Goal: Task Accomplishment & Management: Use online tool/utility

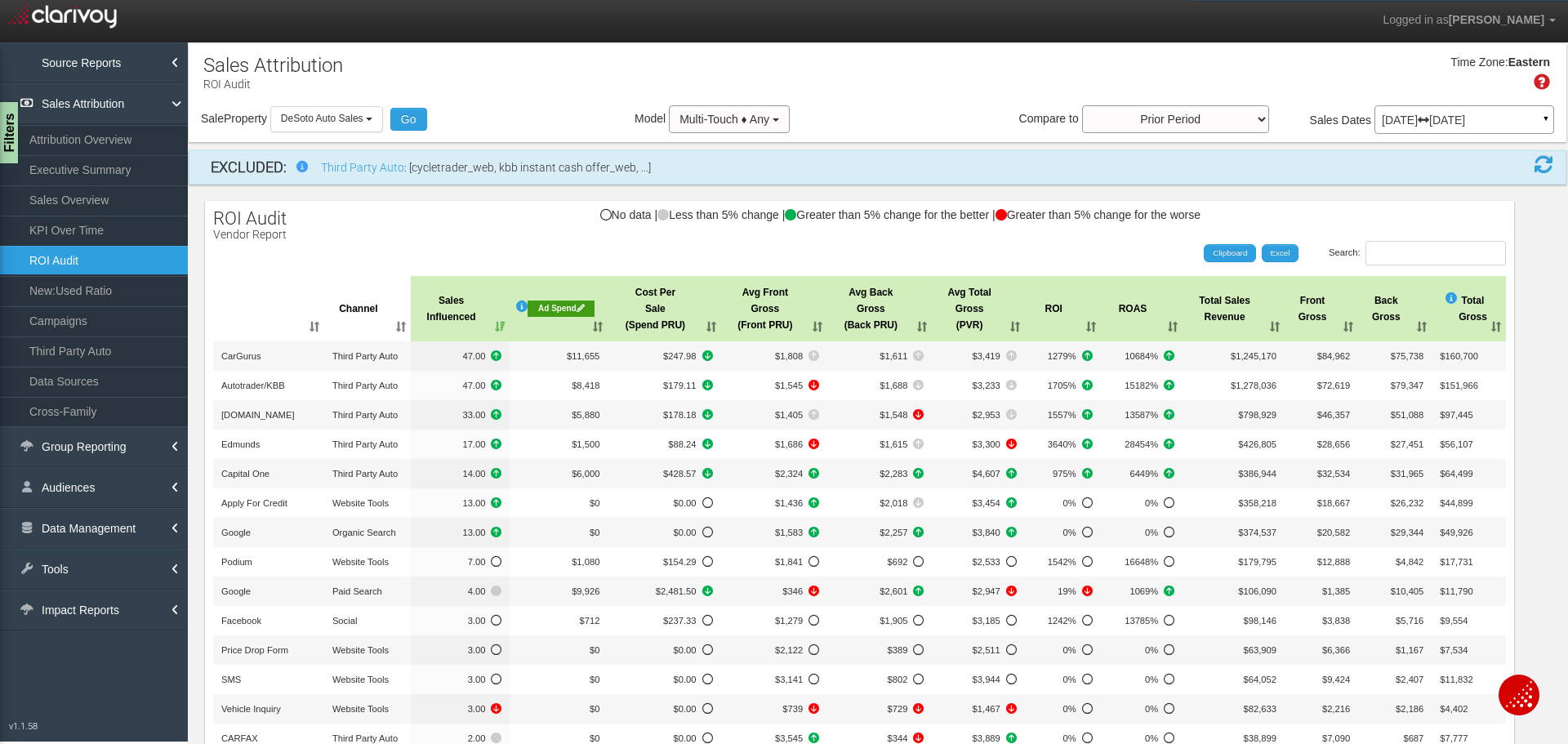
select select "object:11500"
drag, startPoint x: 377, startPoint y: 124, endPoint x: 367, endPoint y: 163, distance: 40.3
click at [380, 124] on button "DeSoto Auto Sales" at bounding box center [326, 119] width 112 height 25
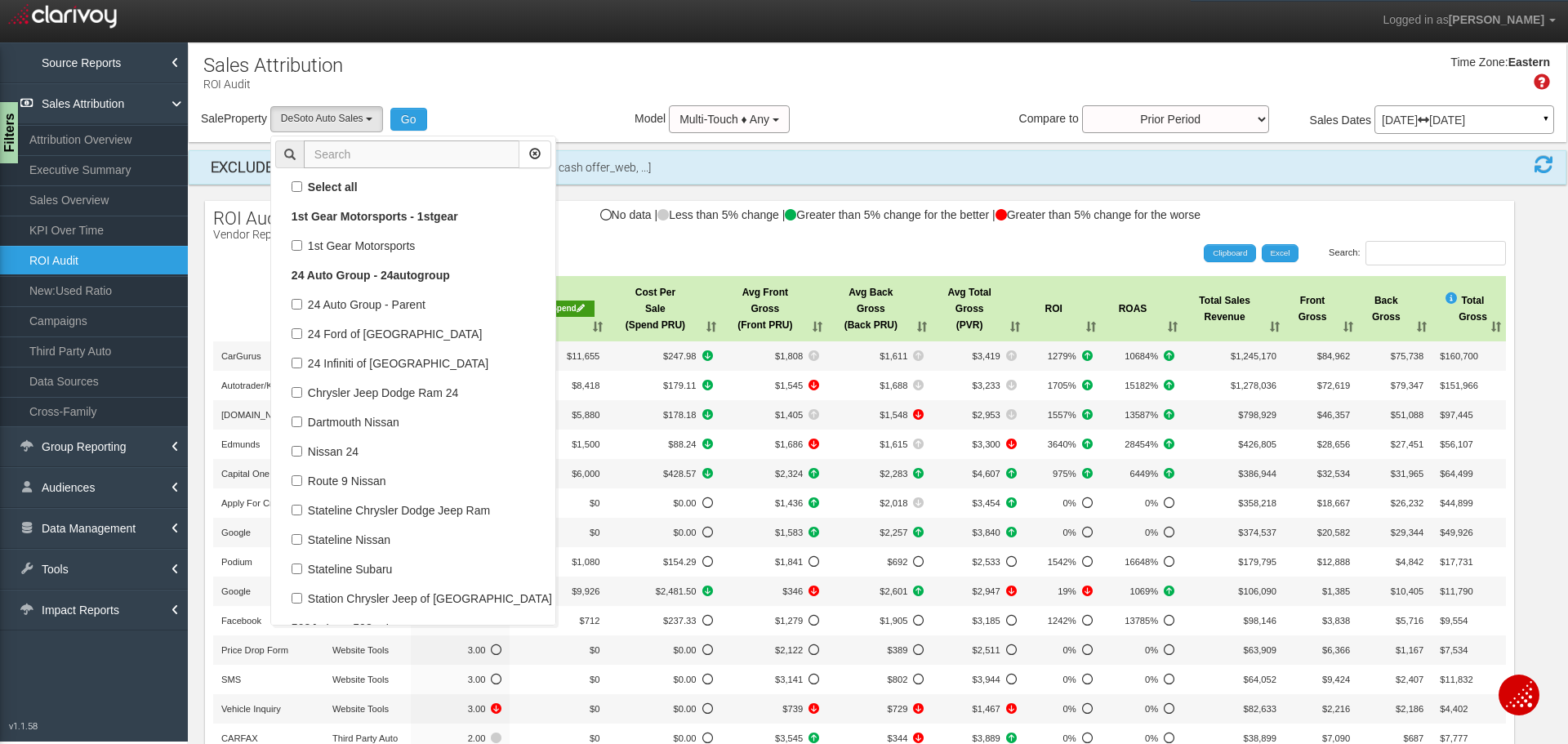
scroll to position [27610, 0]
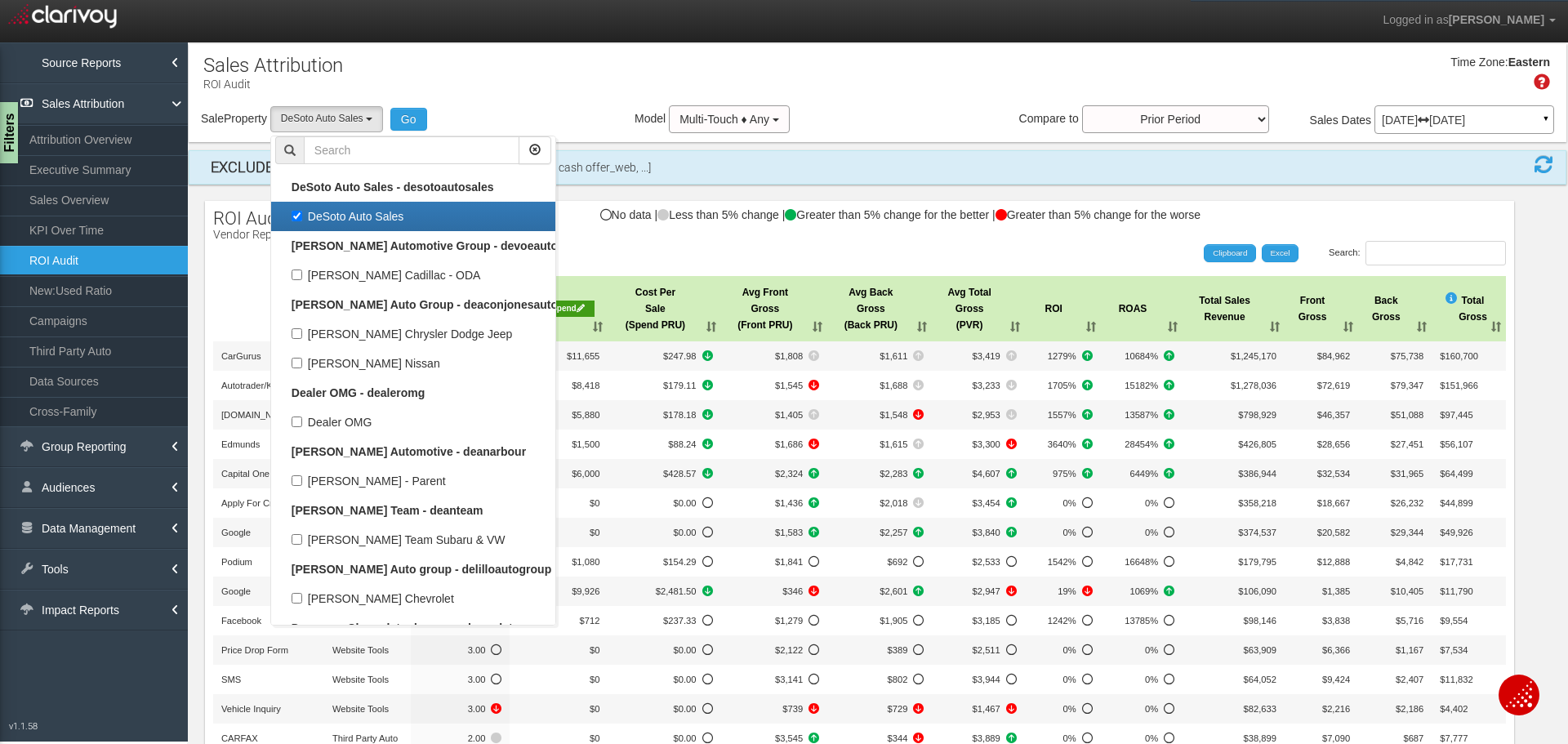
drag, startPoint x: 302, startPoint y: 216, endPoint x: 322, endPoint y: 204, distance: 23.3
click at [303, 216] on label "DeSoto Auto Sales" at bounding box center [414, 216] width 276 height 21
click at [302, 216] on input "DeSoto Auto Sales" at bounding box center [297, 216] width 11 height 11
checkbox input "false"
select select
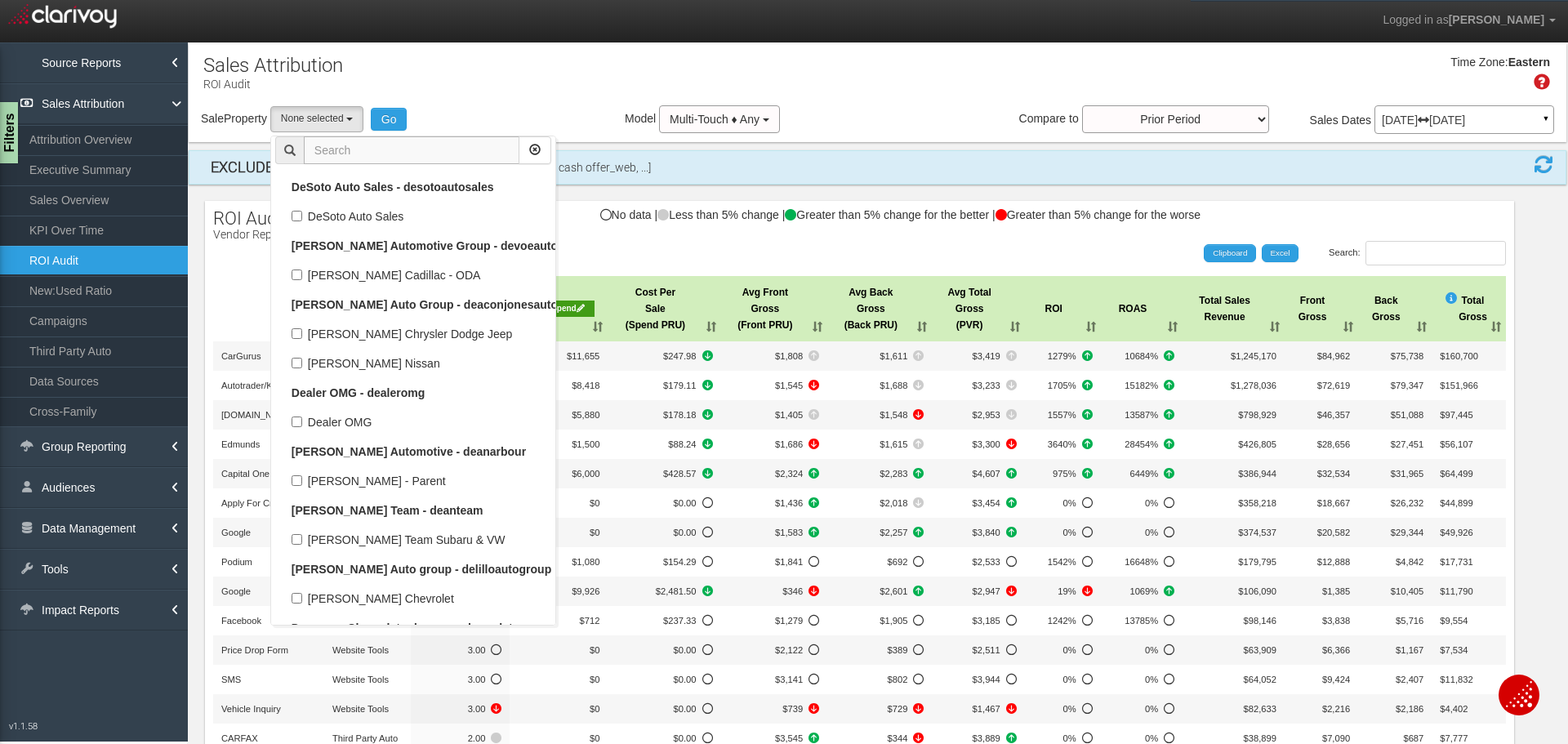
click at [378, 147] on input "text" at bounding box center [411, 150] width 216 height 28
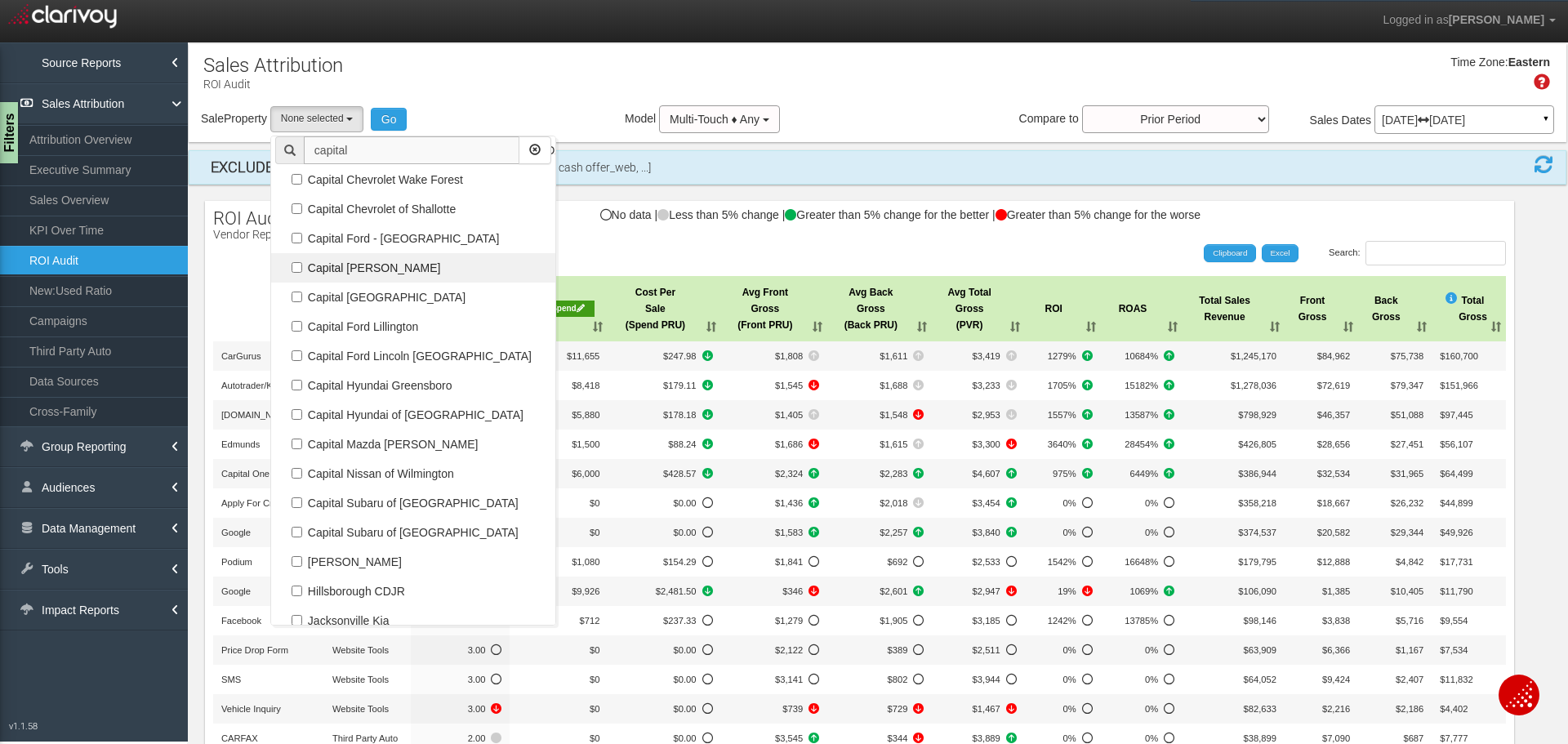
scroll to position [35, 0]
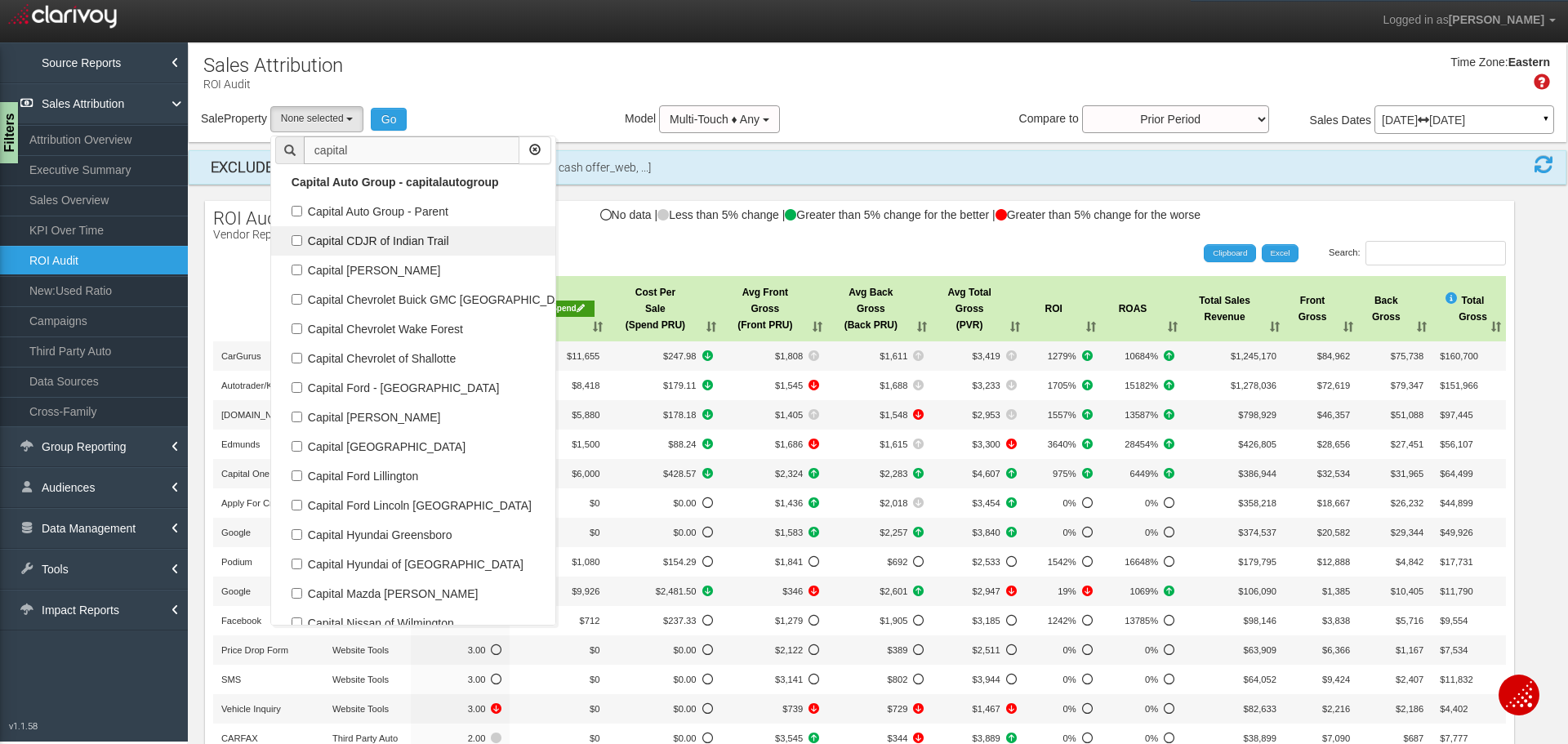
type input "capital"
click at [361, 244] on label "Capital CDJR of Indian Trail" at bounding box center [414, 241] width 276 height 21
click at [302, 244] on input "Capital CDJR of Indian Trail" at bounding box center [297, 240] width 11 height 11
checkbox input "true"
select select "object:11202"
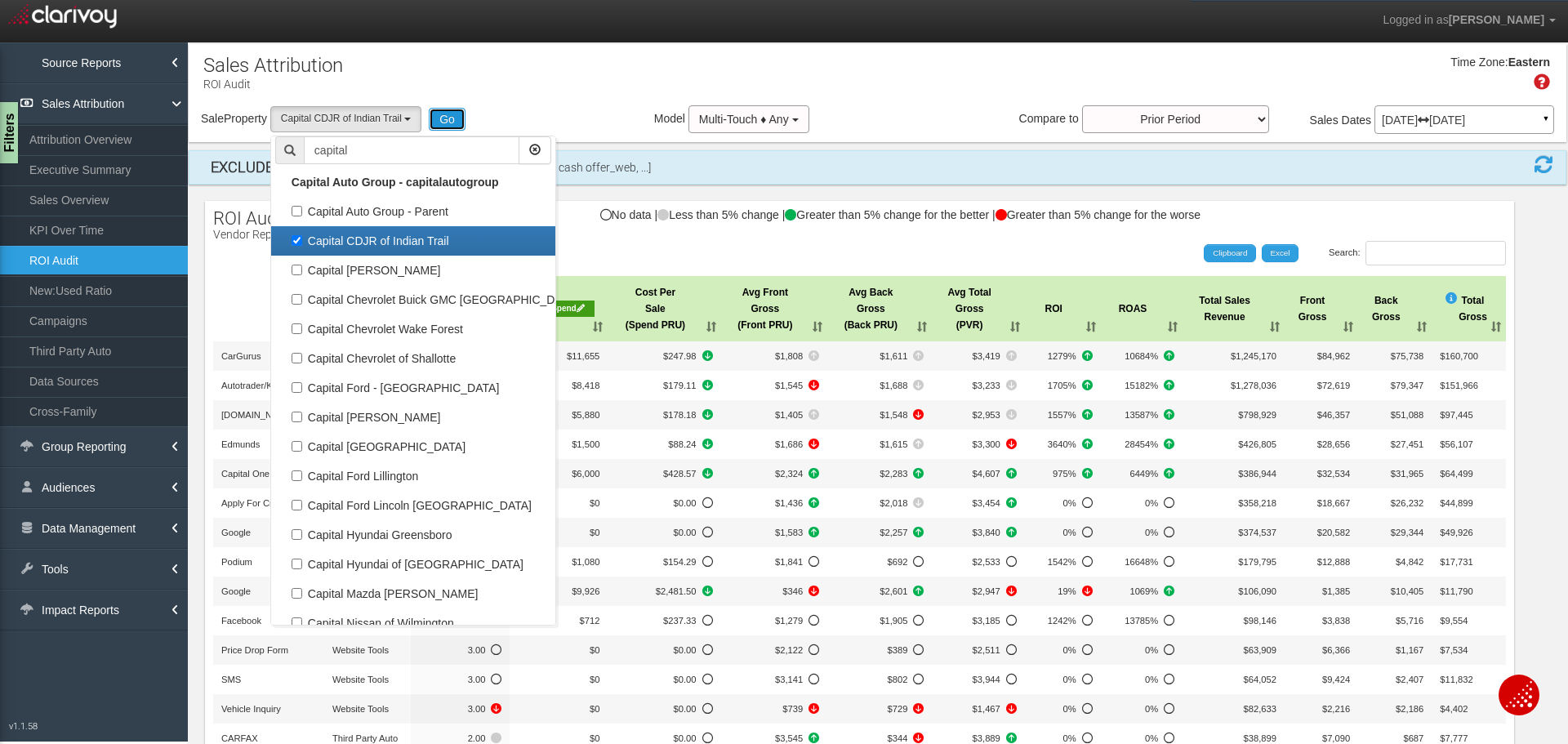
click at [463, 120] on button "Go" at bounding box center [447, 119] width 36 height 23
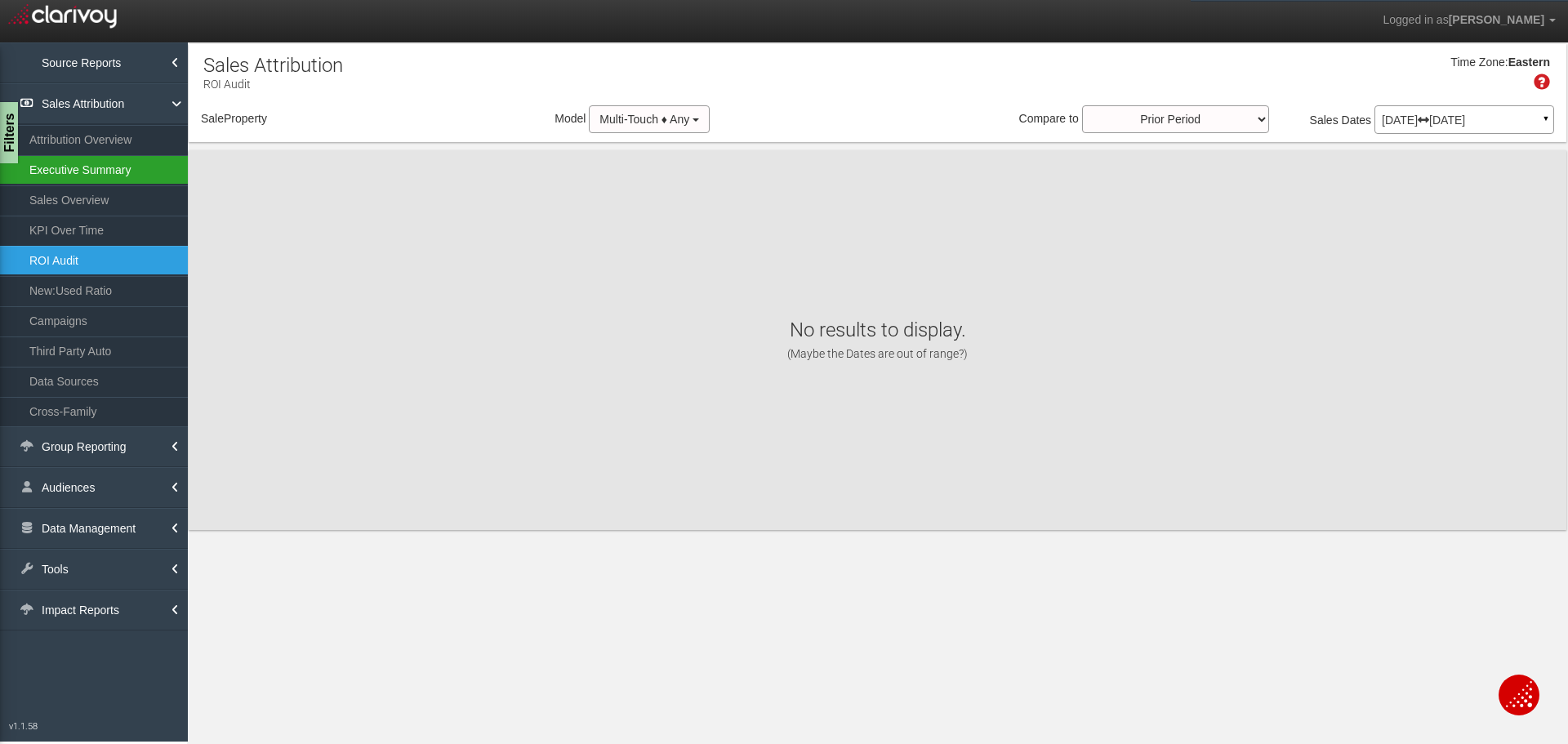
select select "object:13810"
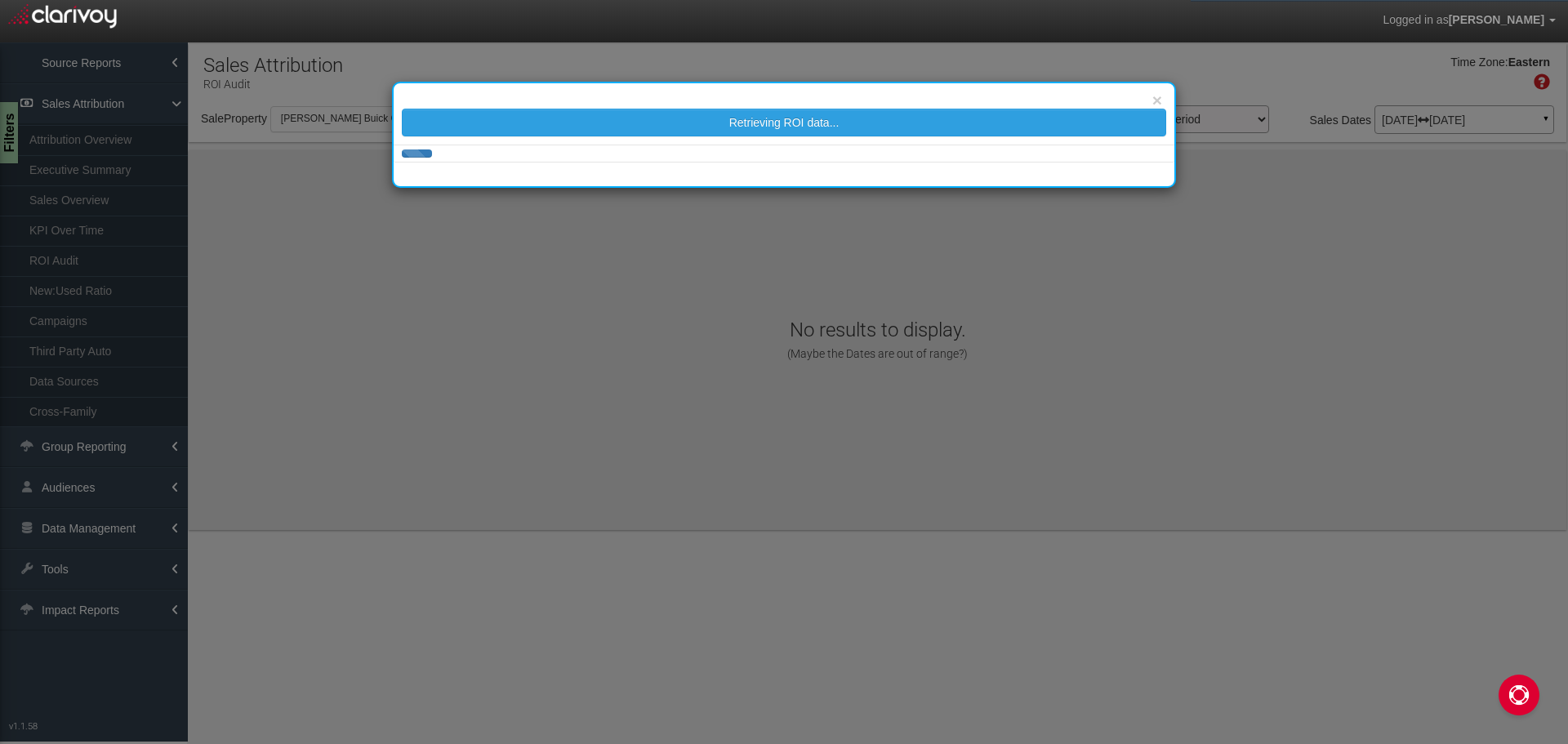
select select "object:1801"
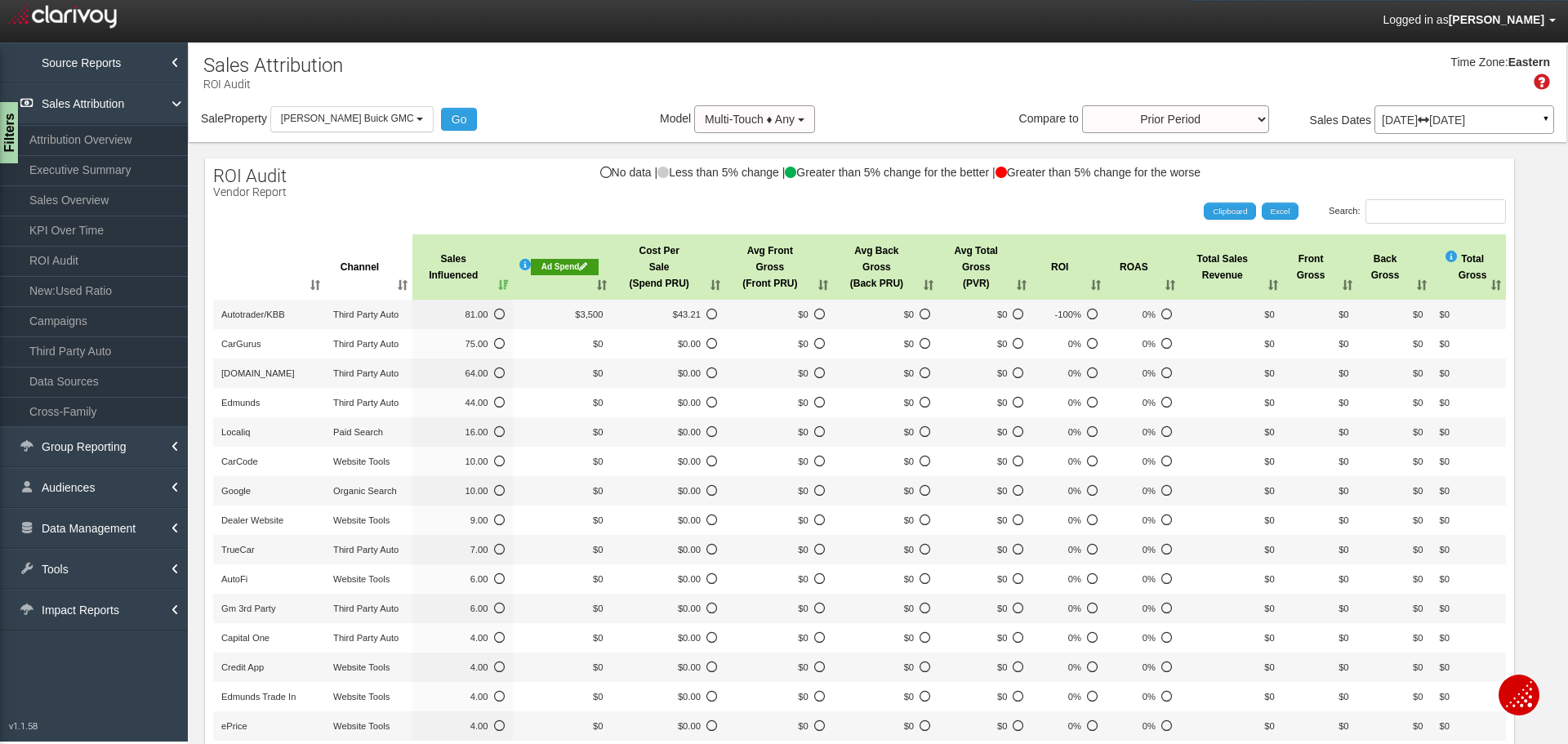
drag, startPoint x: 1349, startPoint y: 68, endPoint x: 1398, endPoint y: 26, distance: 64.5
click at [1380, 41] on body "Logged in as Lisa Stroud Edit Profile Change Password Signout Executive Summary…" at bounding box center [784, 393] width 1568 height 786
drag, startPoint x: 509, startPoint y: 215, endPoint x: 513, endPoint y: 204, distance: 11.7
click at [512, 205] on div "Search: Clipboard Excel" at bounding box center [851, 212] width 1309 height 25
drag, startPoint x: 367, startPoint y: 119, endPoint x: 376, endPoint y: 186, distance: 67.6
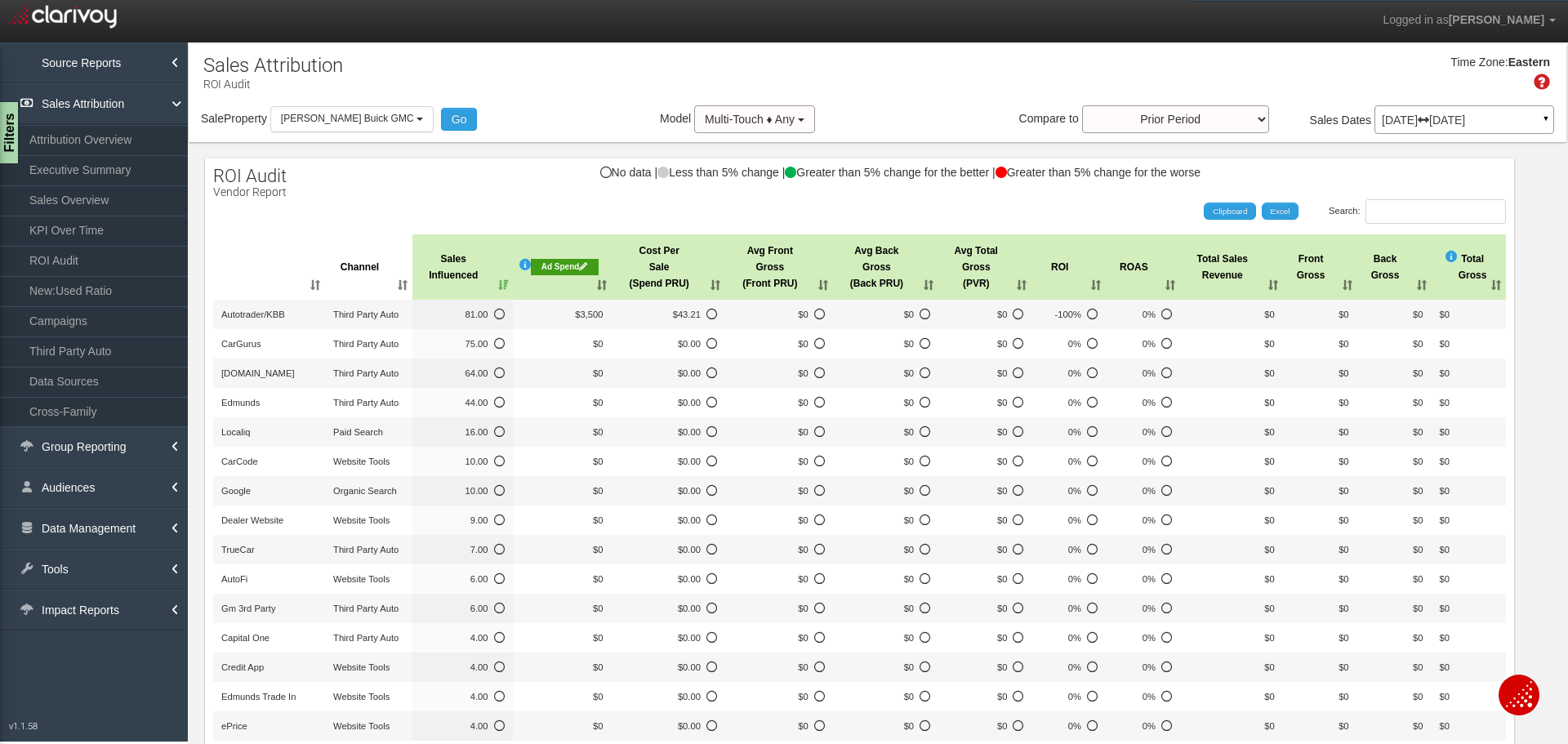
click at [368, 120] on span "[PERSON_NAME] Buick GMC" at bounding box center [347, 118] width 133 height 12
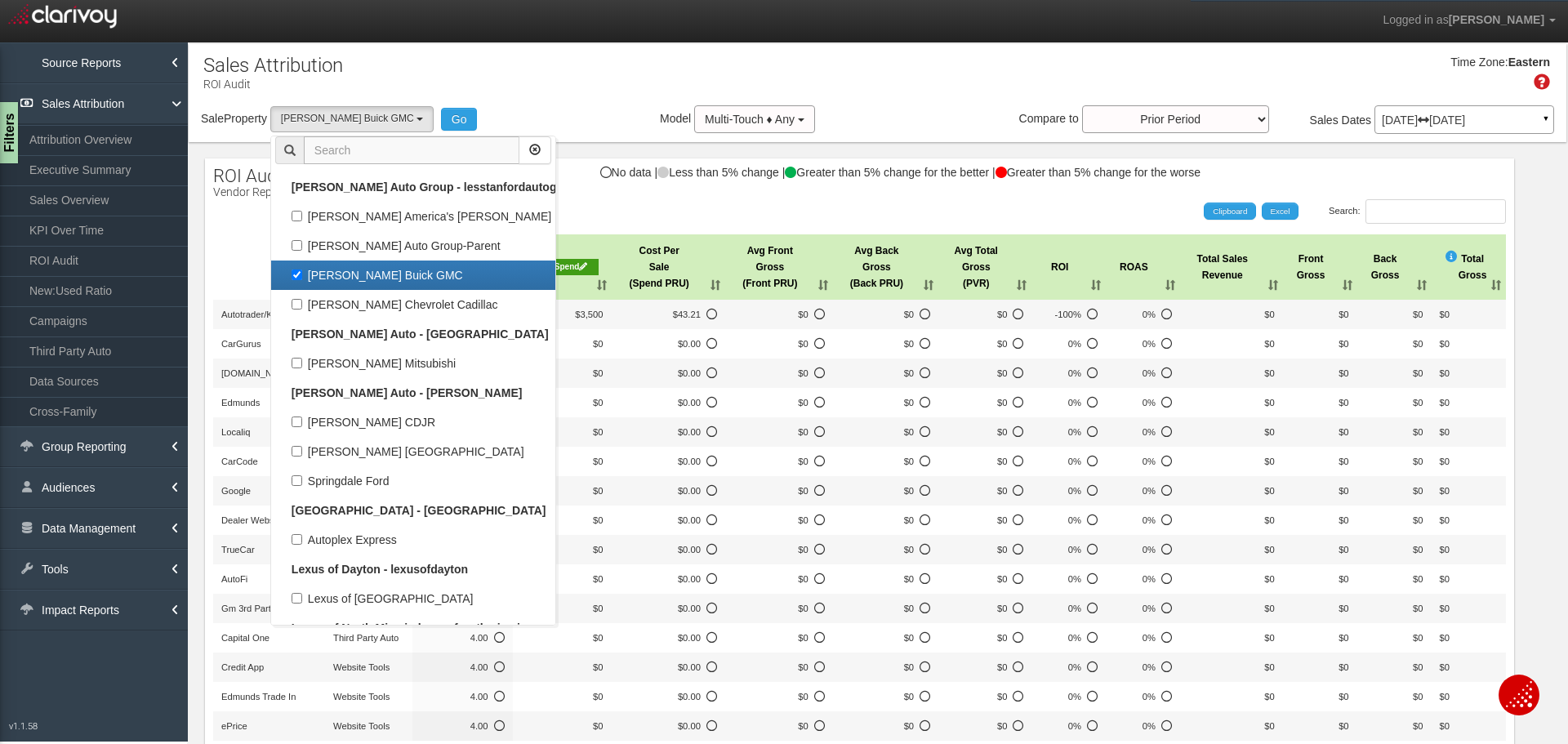
click at [364, 145] on input "text" at bounding box center [411, 150] width 216 height 28
click at [299, 276] on label "[PERSON_NAME] Buick GMC" at bounding box center [414, 276] width 276 height 21
click at [299, 276] on input "[PERSON_NAME] Buick GMC" at bounding box center [297, 275] width 11 height 11
checkbox input "false"
select select
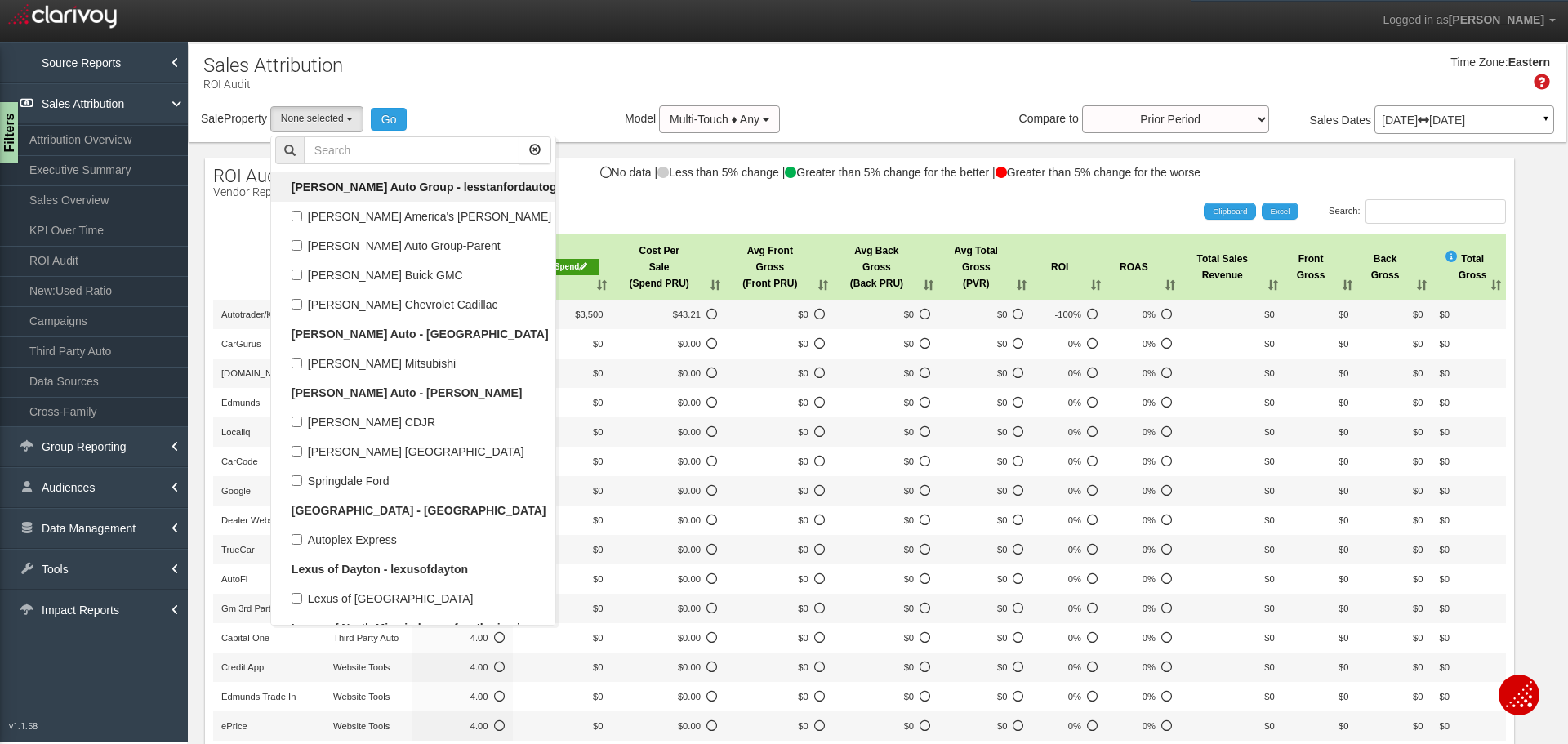
scroll to position [27026, 0]
click at [410, 135] on ul "Select all 1st Gear Motorsports - 1stgear 1st Gear Motorsports 24 Auto Group - …" at bounding box center [414, 380] width 286 height 490
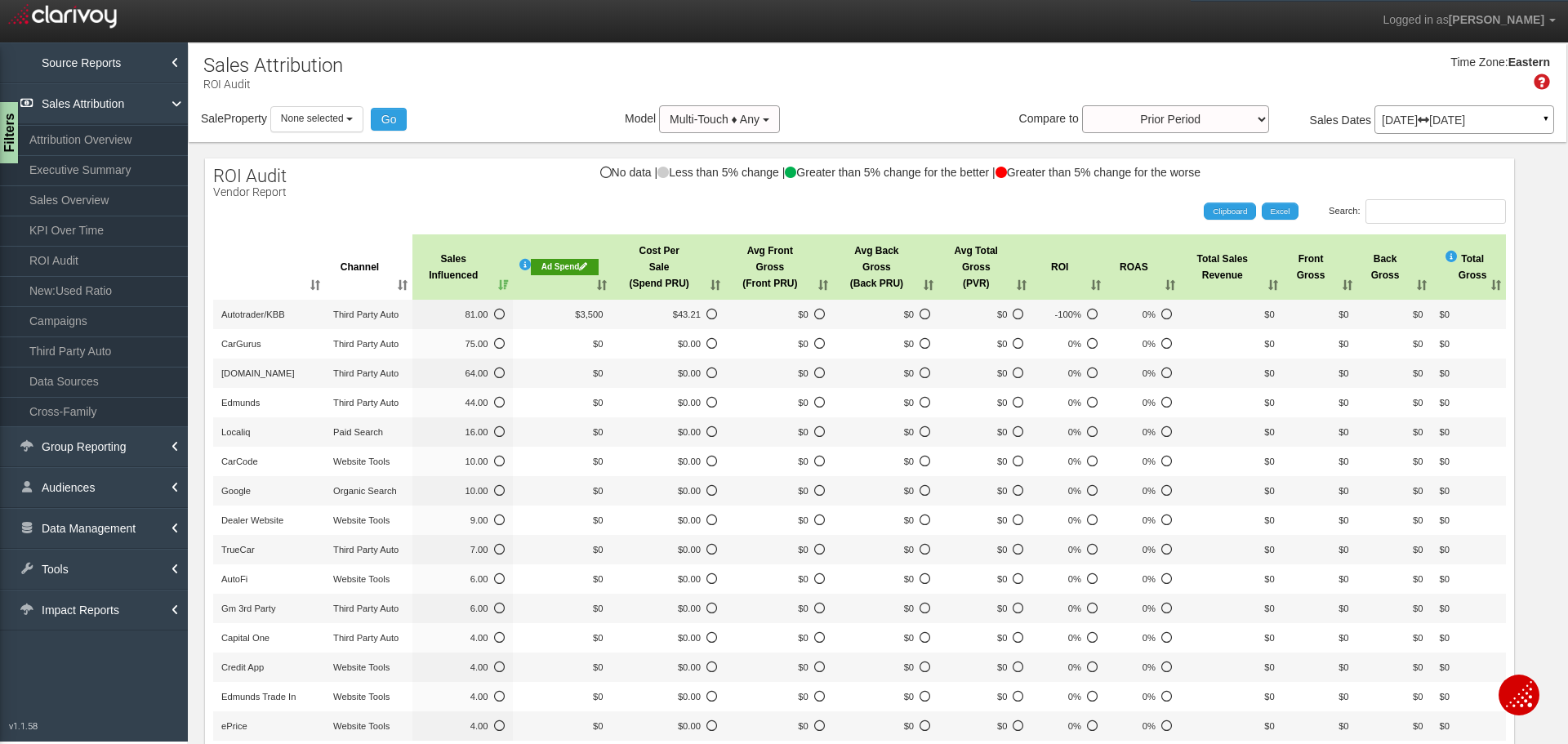
click at [352, 115] on button "None selected" at bounding box center [317, 119] width 93 height 25
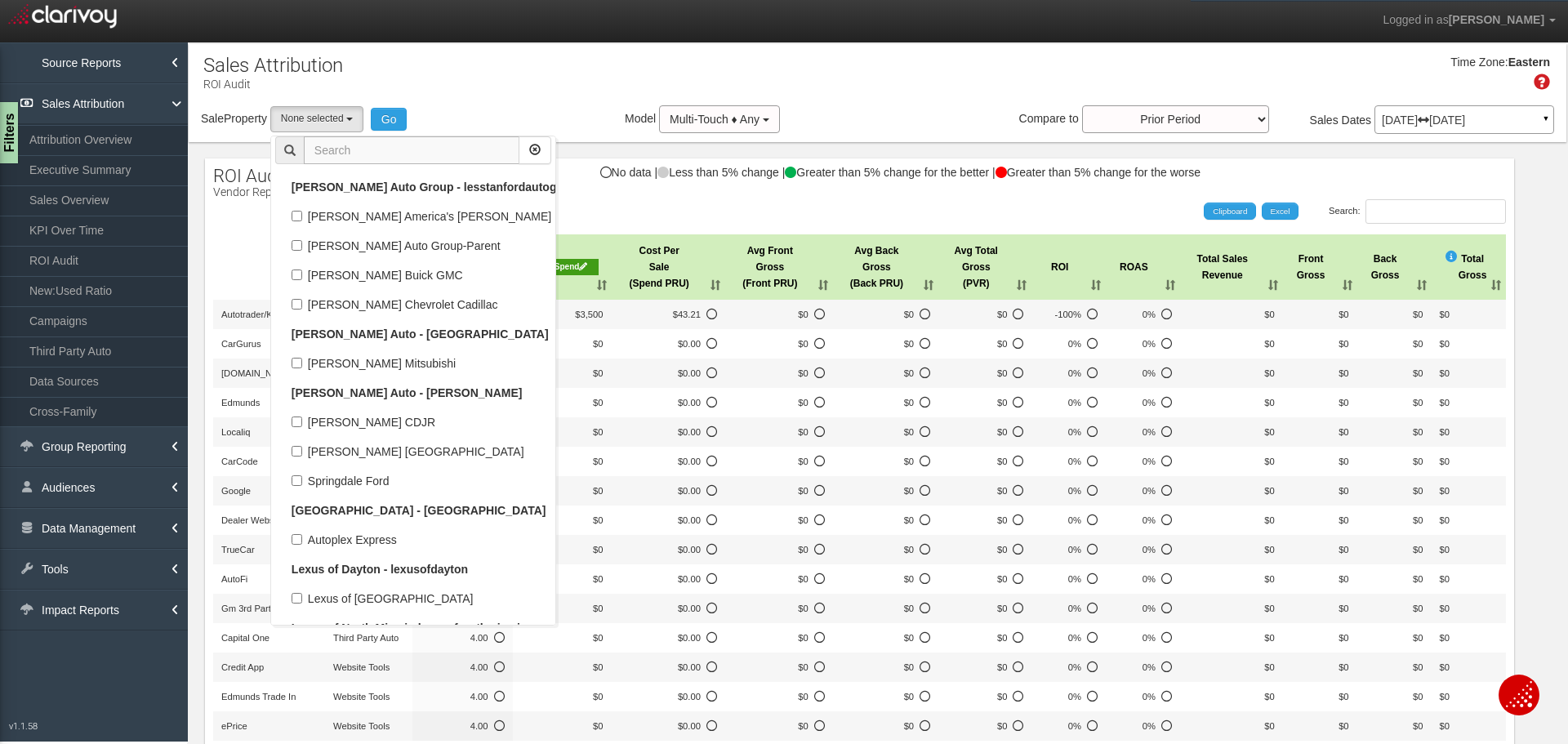
click at [362, 144] on input "text" at bounding box center [411, 150] width 216 height 28
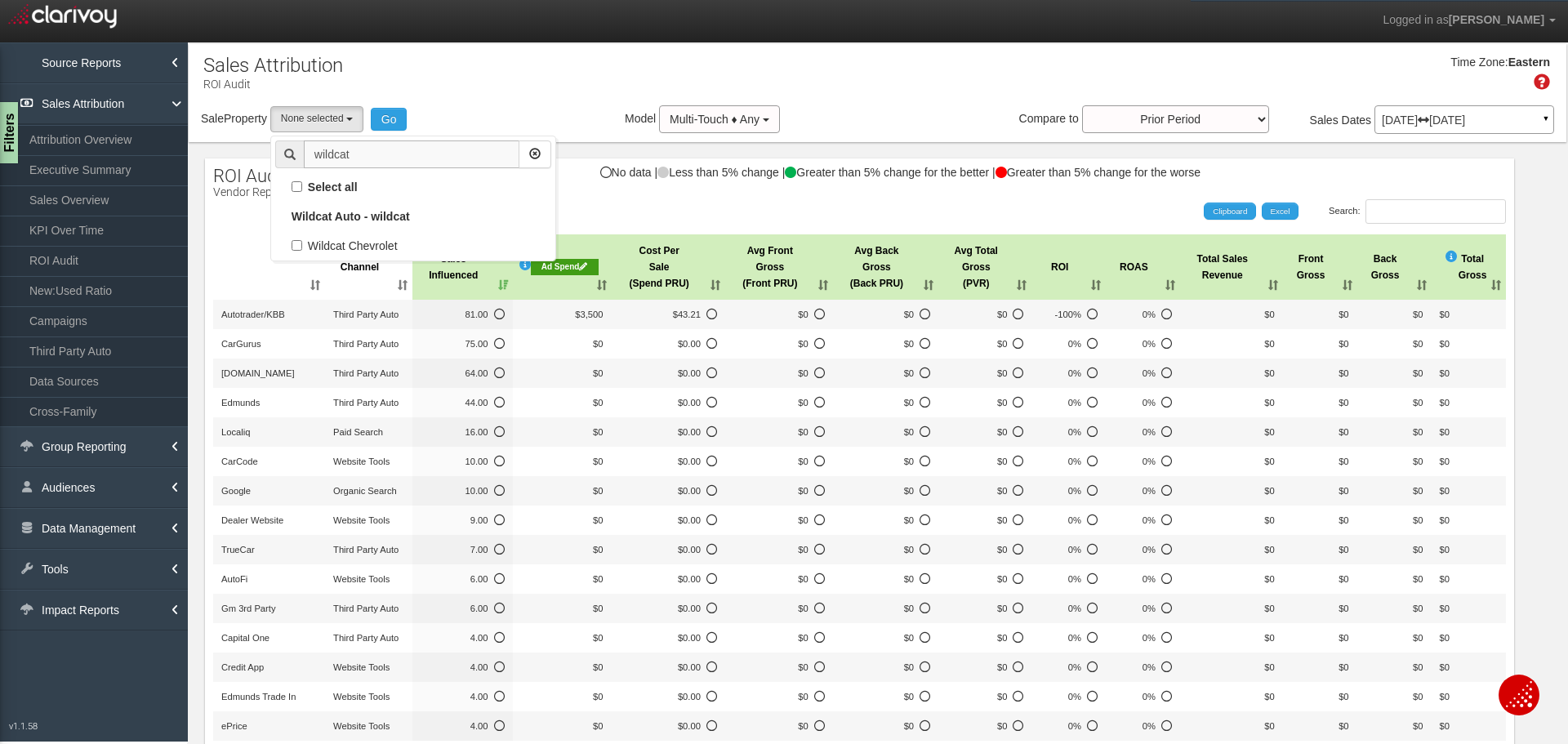
scroll to position [0, 0]
type input "wildcat"
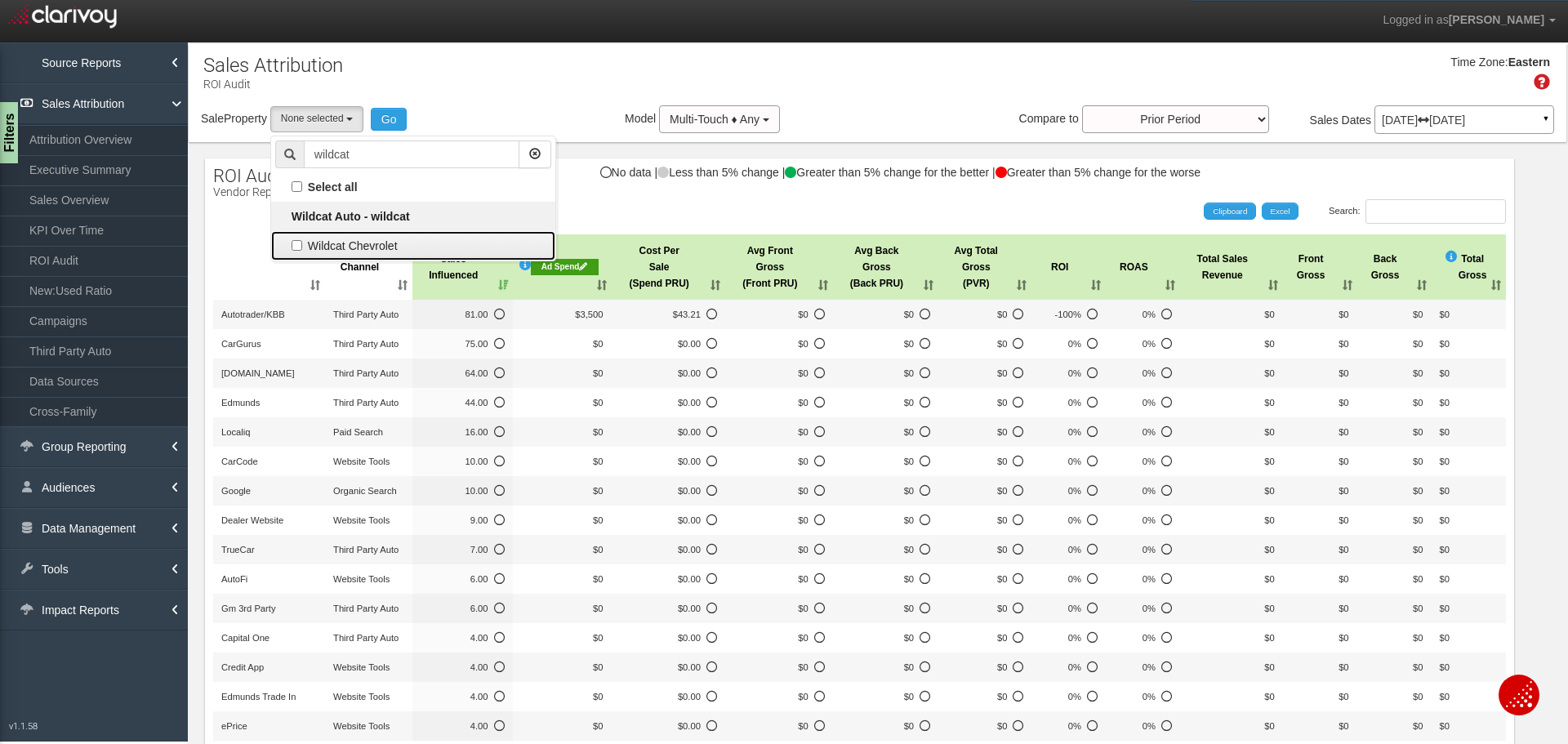
click at [378, 240] on label "Wildcat Chevrolet" at bounding box center [414, 246] width 276 height 21
click at [302, 240] on input "Wildcat Chevrolet" at bounding box center [297, 245] width 11 height 11
checkbox input "true"
select select "object:2913"
checkbox input "true"
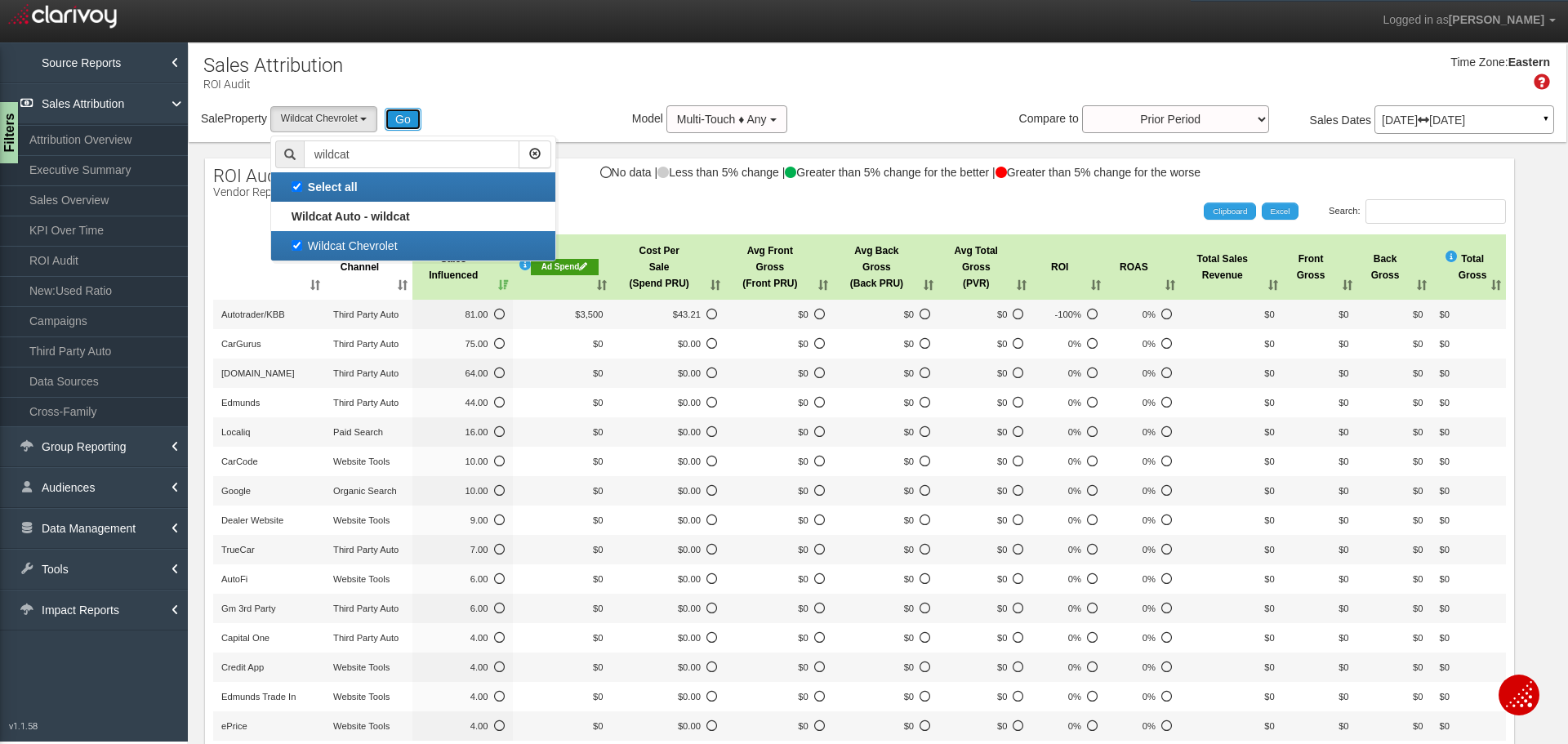
click at [414, 125] on button "Go" at bounding box center [403, 119] width 36 height 23
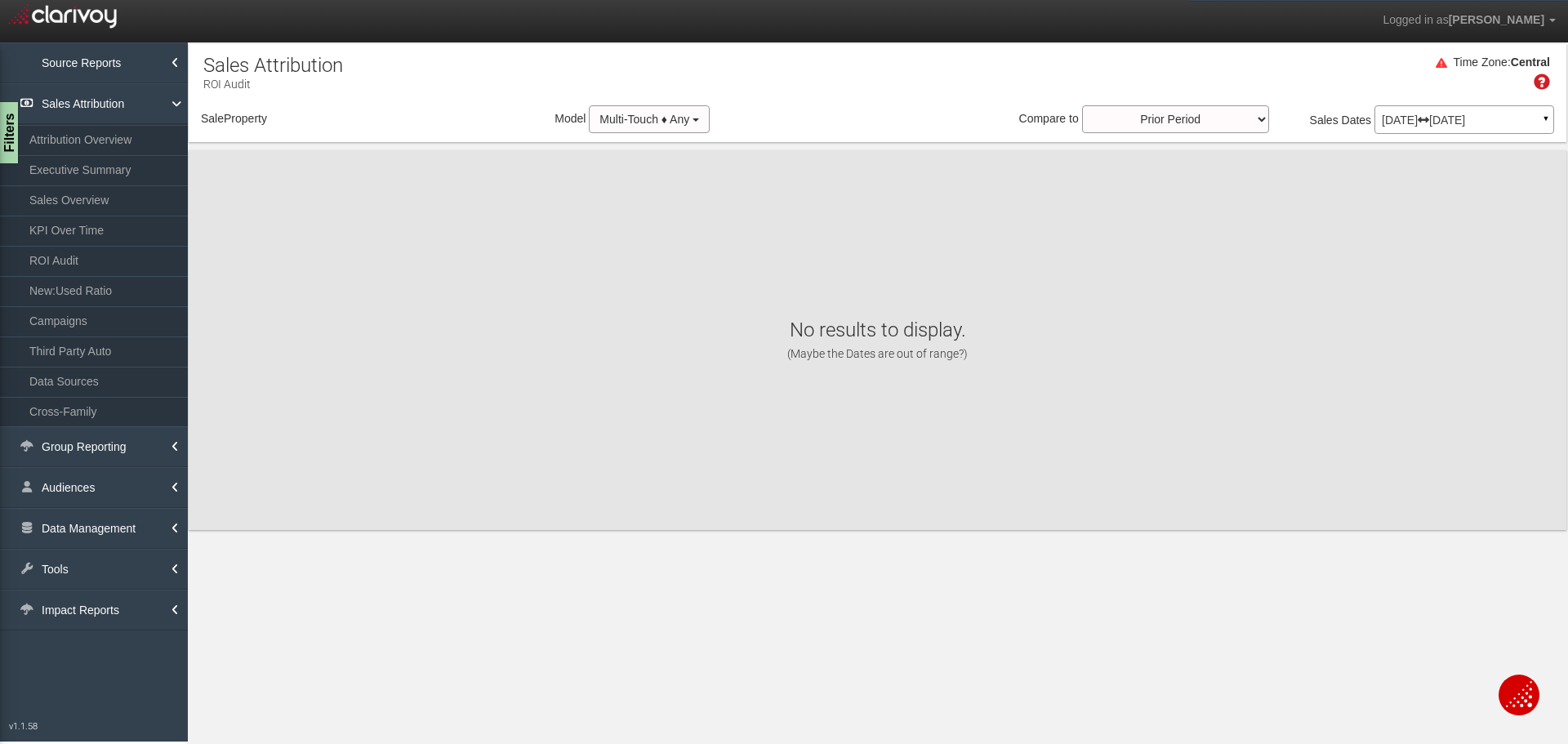
select select "object:5527"
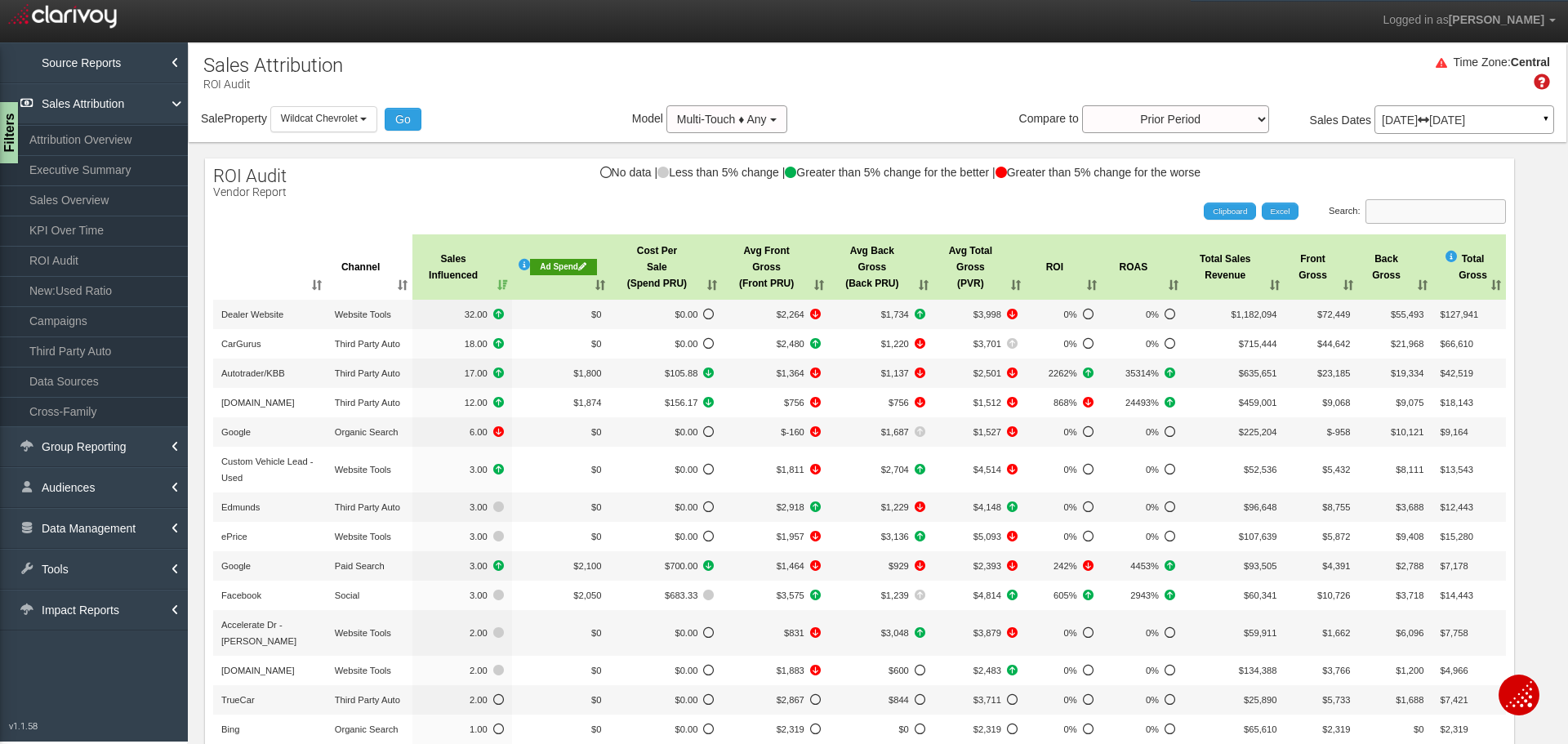
click at [1376, 200] on input "Search:" at bounding box center [1436, 212] width 140 height 25
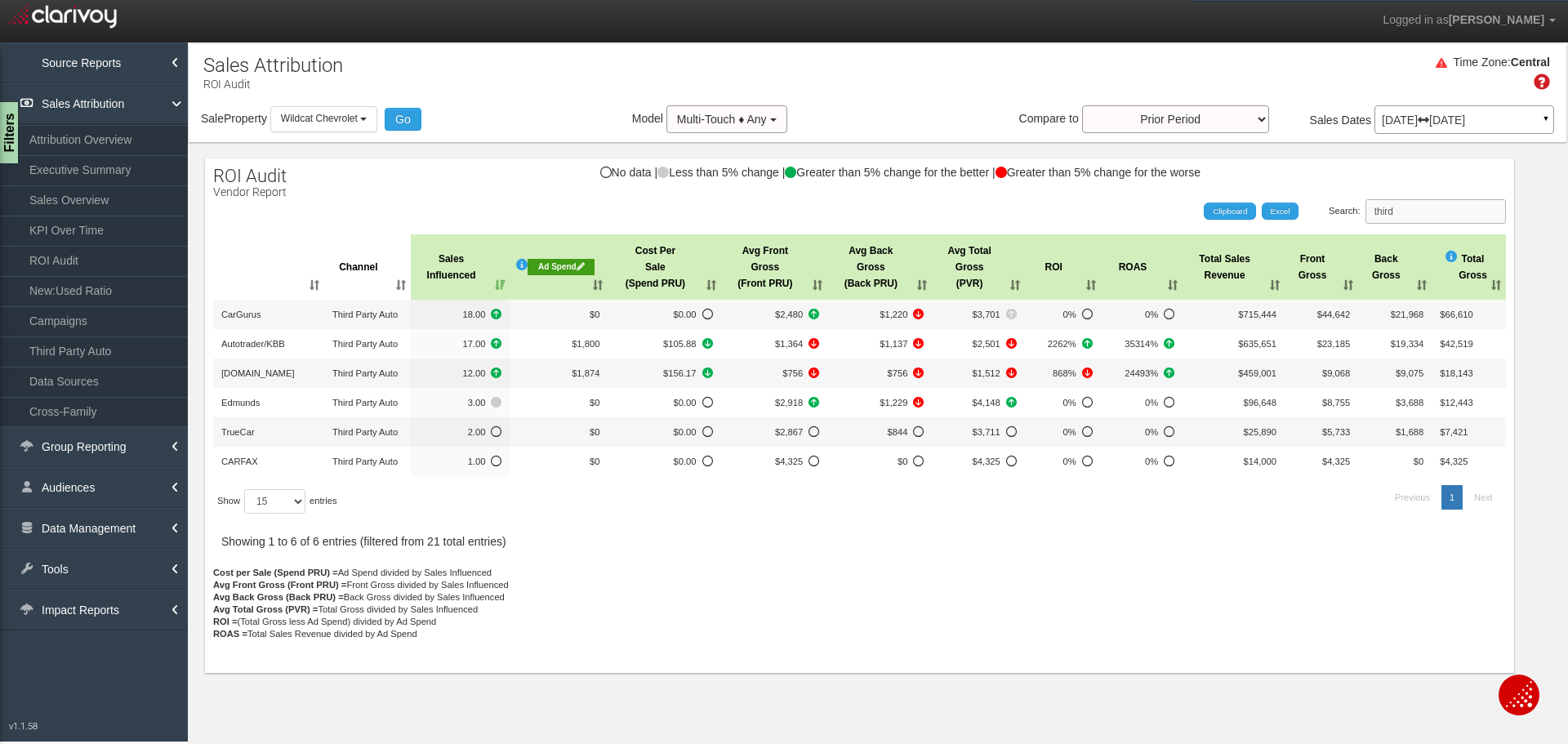
type input "third"
click at [599, 286] on th "Ad Spend" at bounding box center [558, 267] width 98 height 65
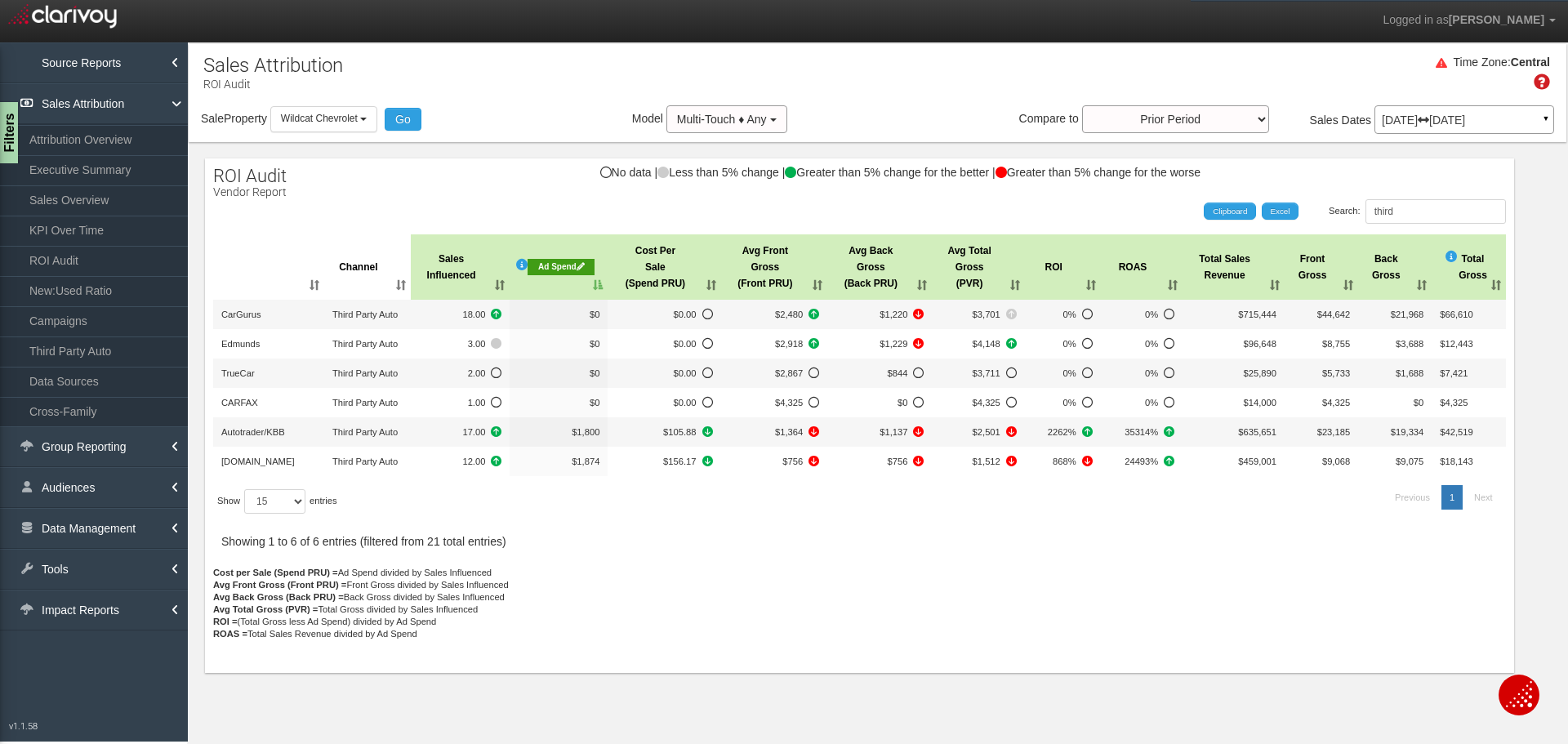
click at [599, 286] on th "Ad Spend" at bounding box center [558, 267] width 98 height 65
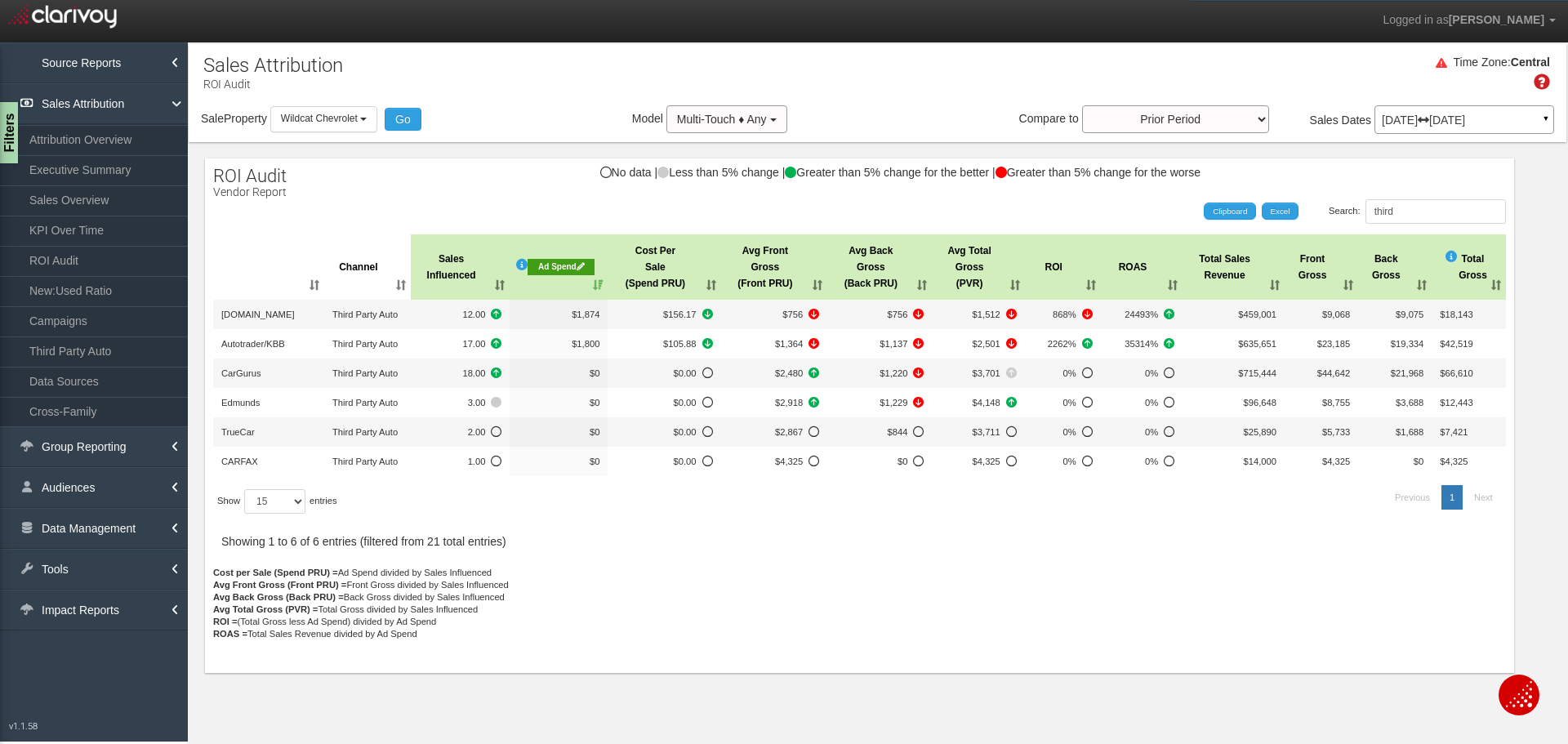
click at [1429, 123] on icon at bounding box center [1423, 120] width 12 height 12
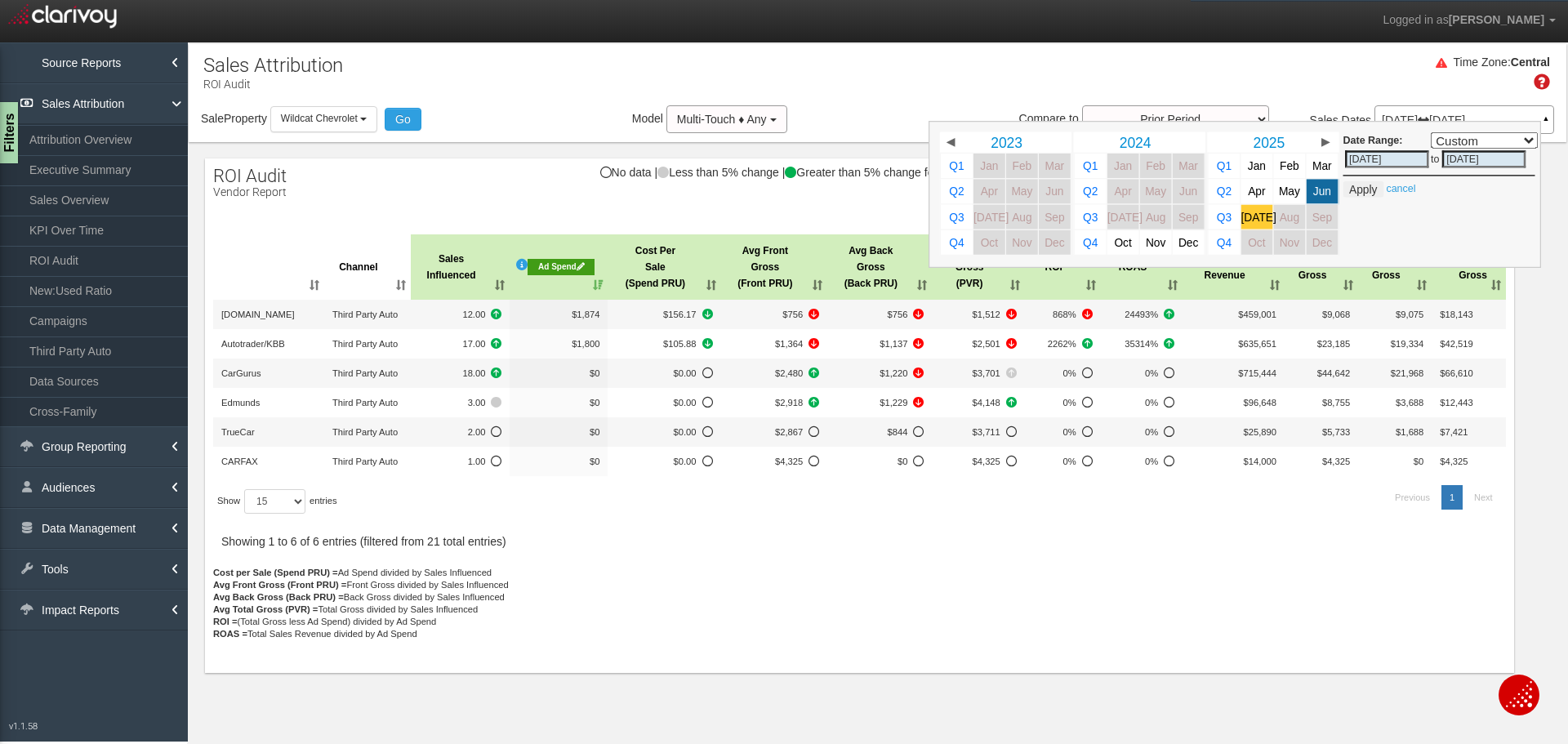
click at [1261, 218] on span "[DATE]" at bounding box center [1258, 217] width 36 height 12
select select ","
type input "07/01/2025"
type input "[DATE]"
drag, startPoint x: 1368, startPoint y: 189, endPoint x: 1376, endPoint y: 182, distance: 10.6
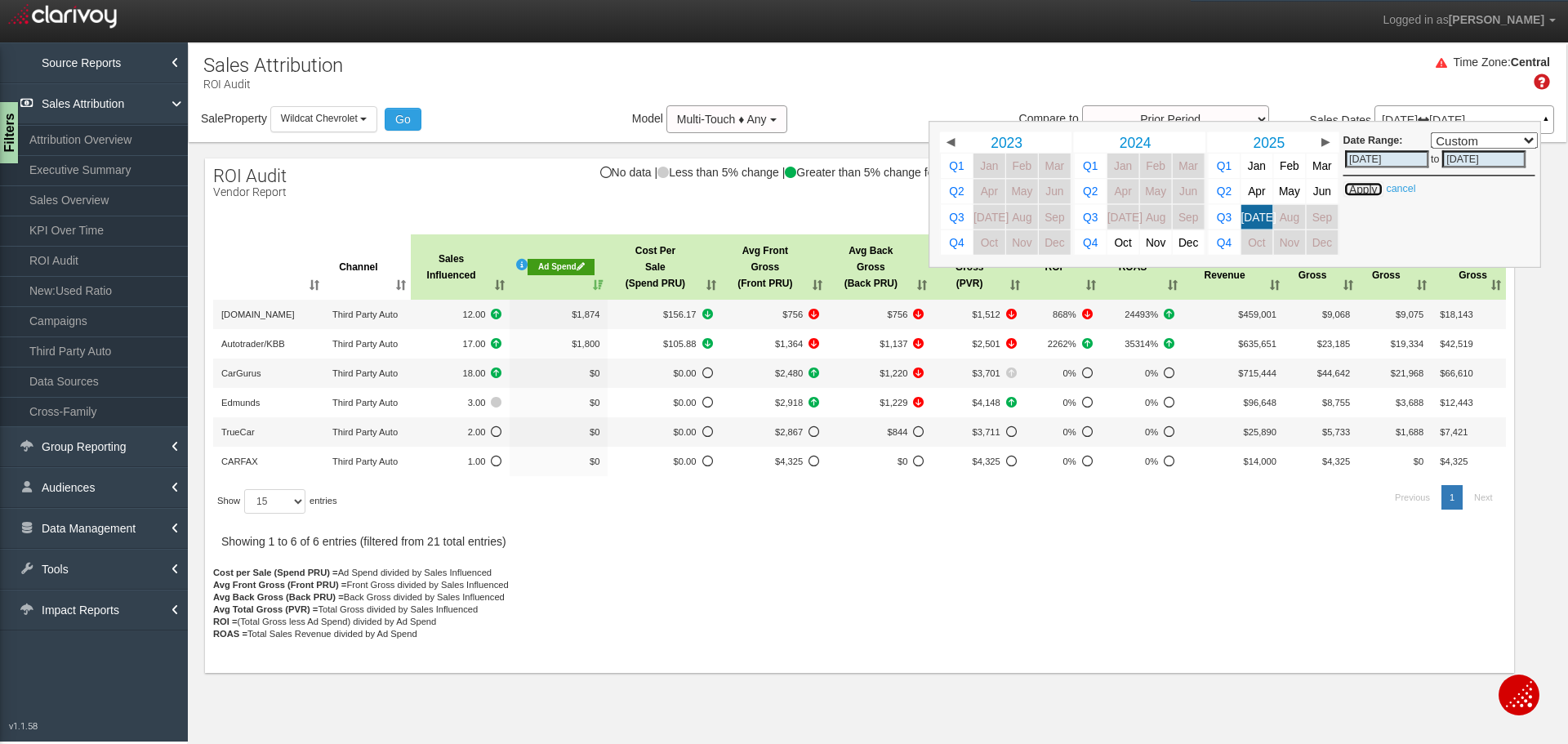
click at [1370, 186] on button "Apply" at bounding box center [1364, 189] width 40 height 16
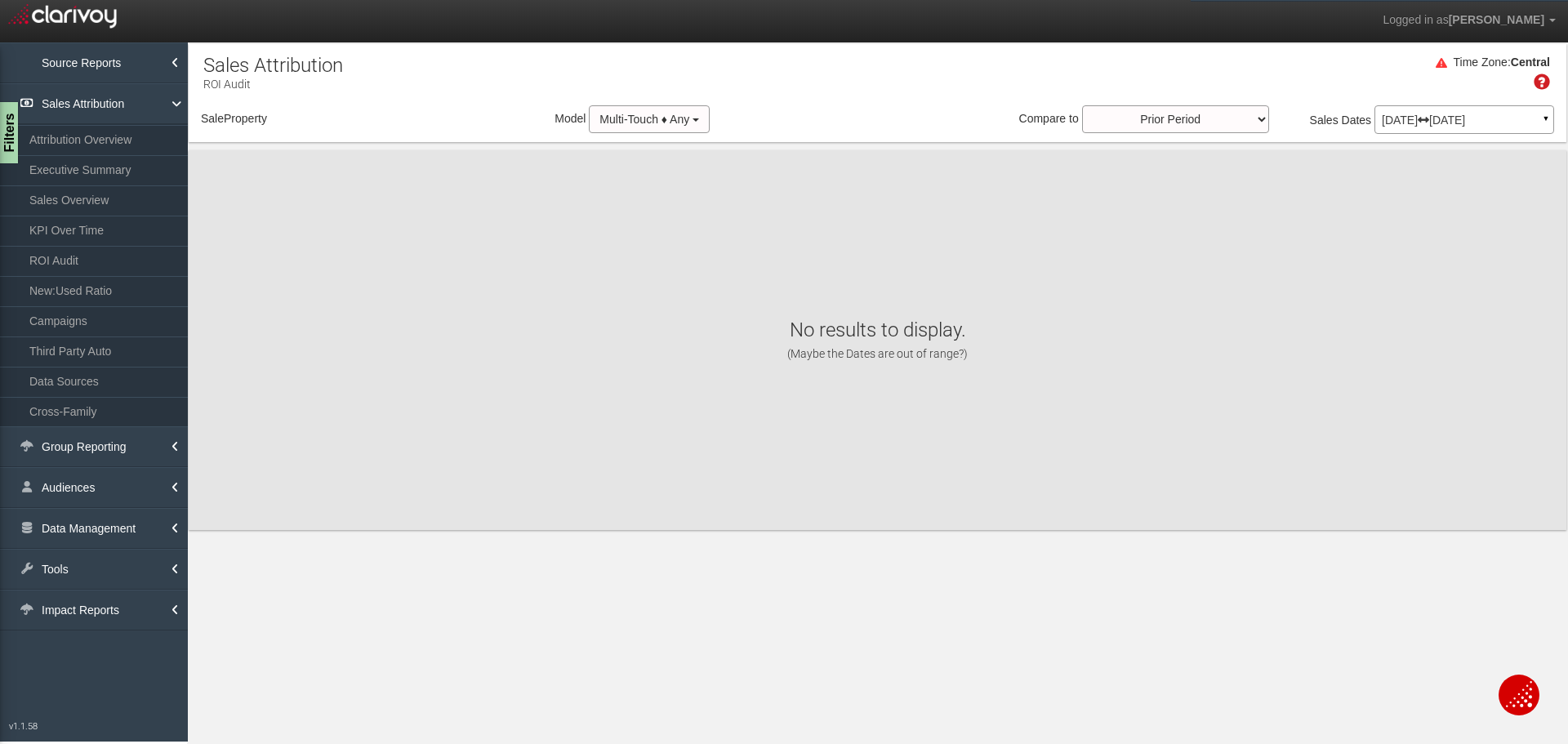
select select "object:8118"
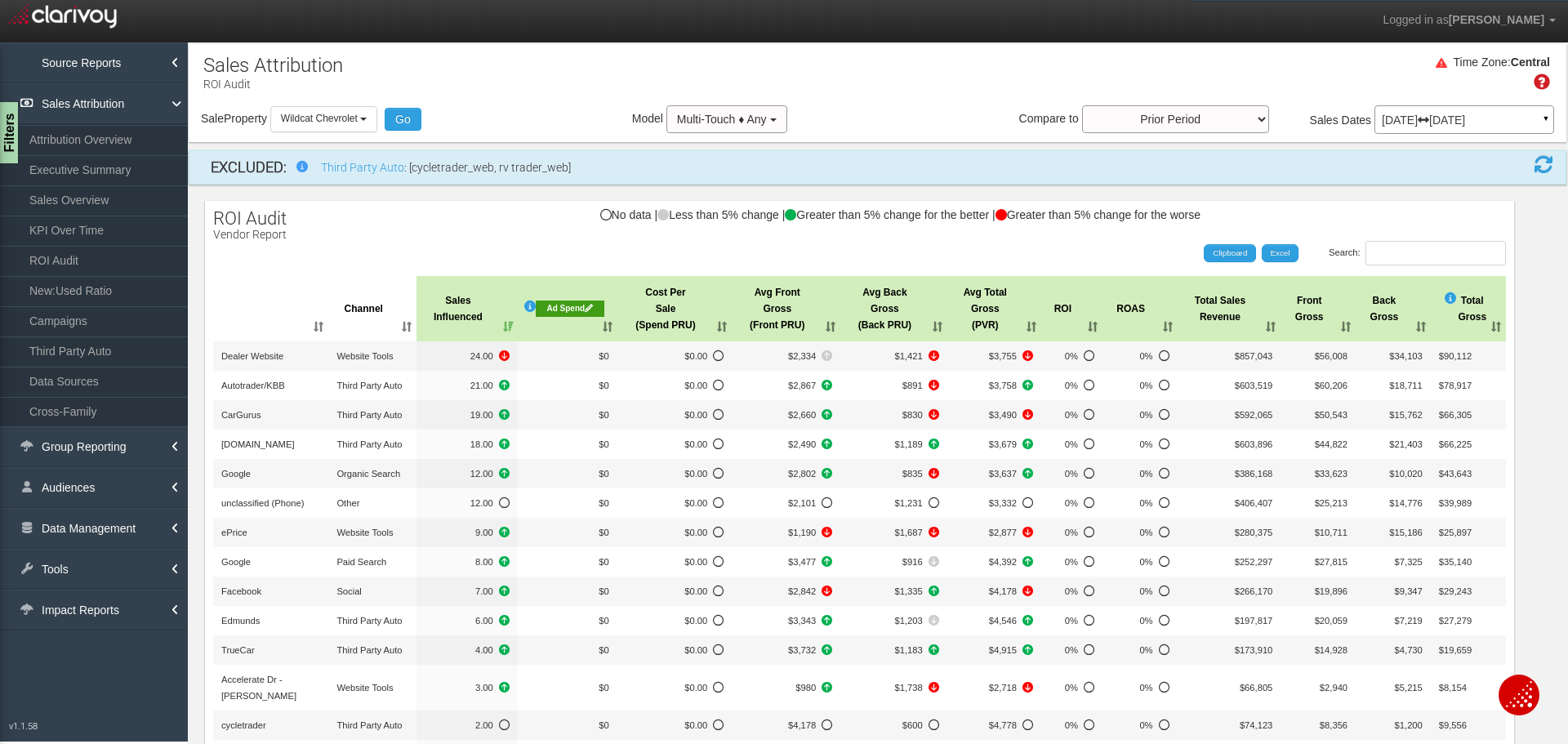
click at [602, 328] on th "Ad Spend" at bounding box center [567, 309] width 100 height 65
click at [575, 309] on div "Ad Spend" at bounding box center [569, 308] width 68 height 16
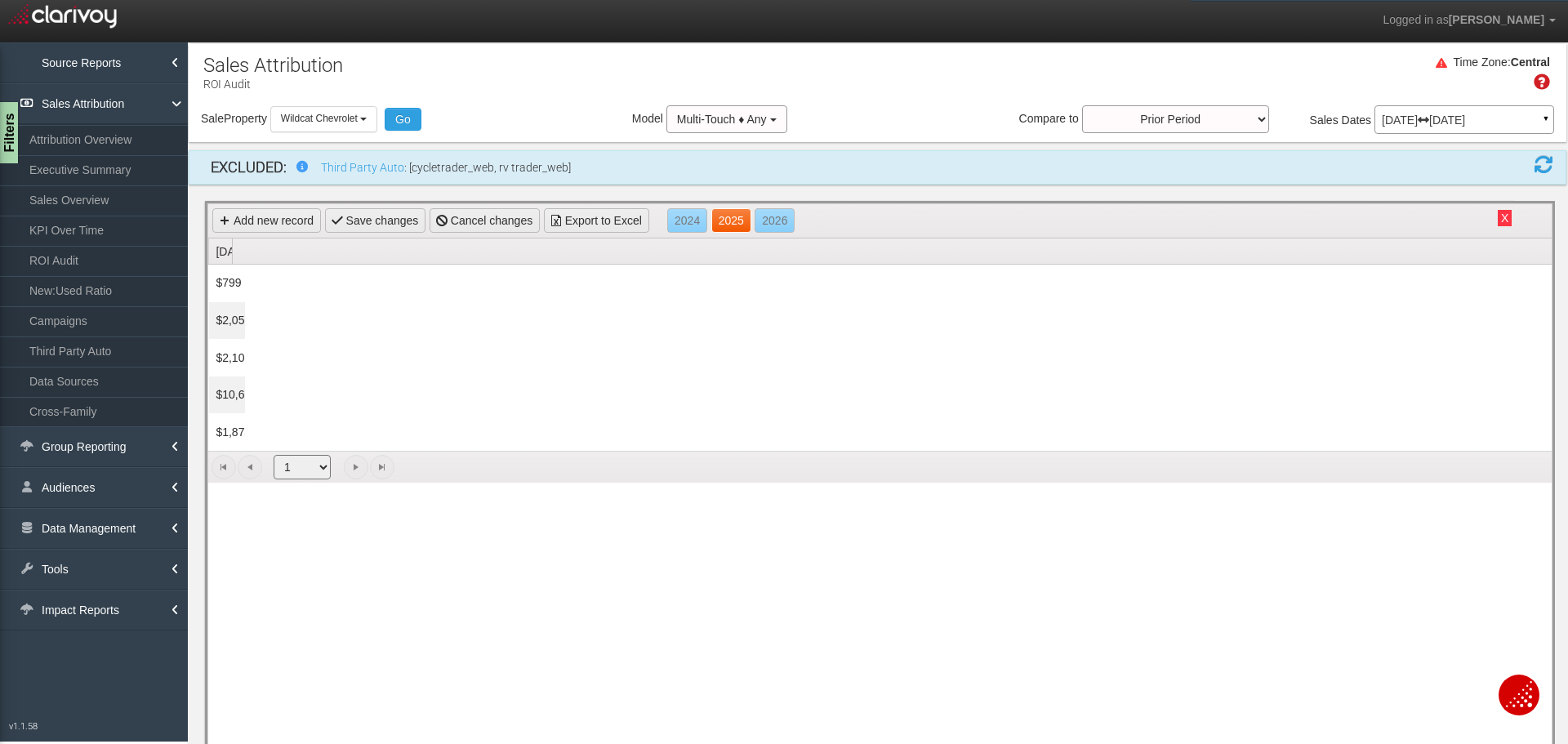
click at [739, 228] on link "2025" at bounding box center [731, 221] width 40 height 25
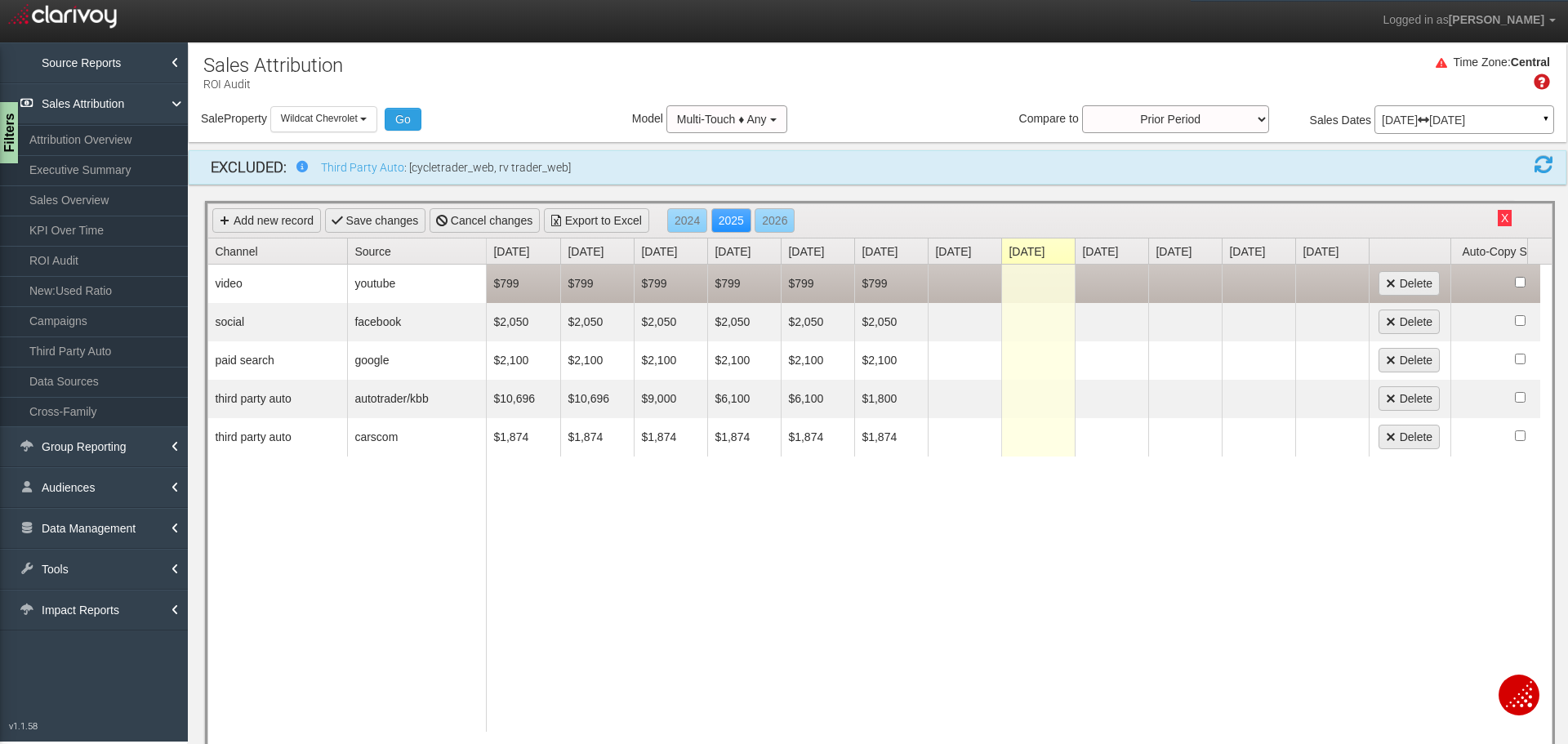
drag, startPoint x: 933, startPoint y: 285, endPoint x: 1061, endPoint y: 289, distance: 128.1
click at [944, 282] on td at bounding box center [964, 284] width 74 height 38
type input "799"
type input "2050"
type input "2100"
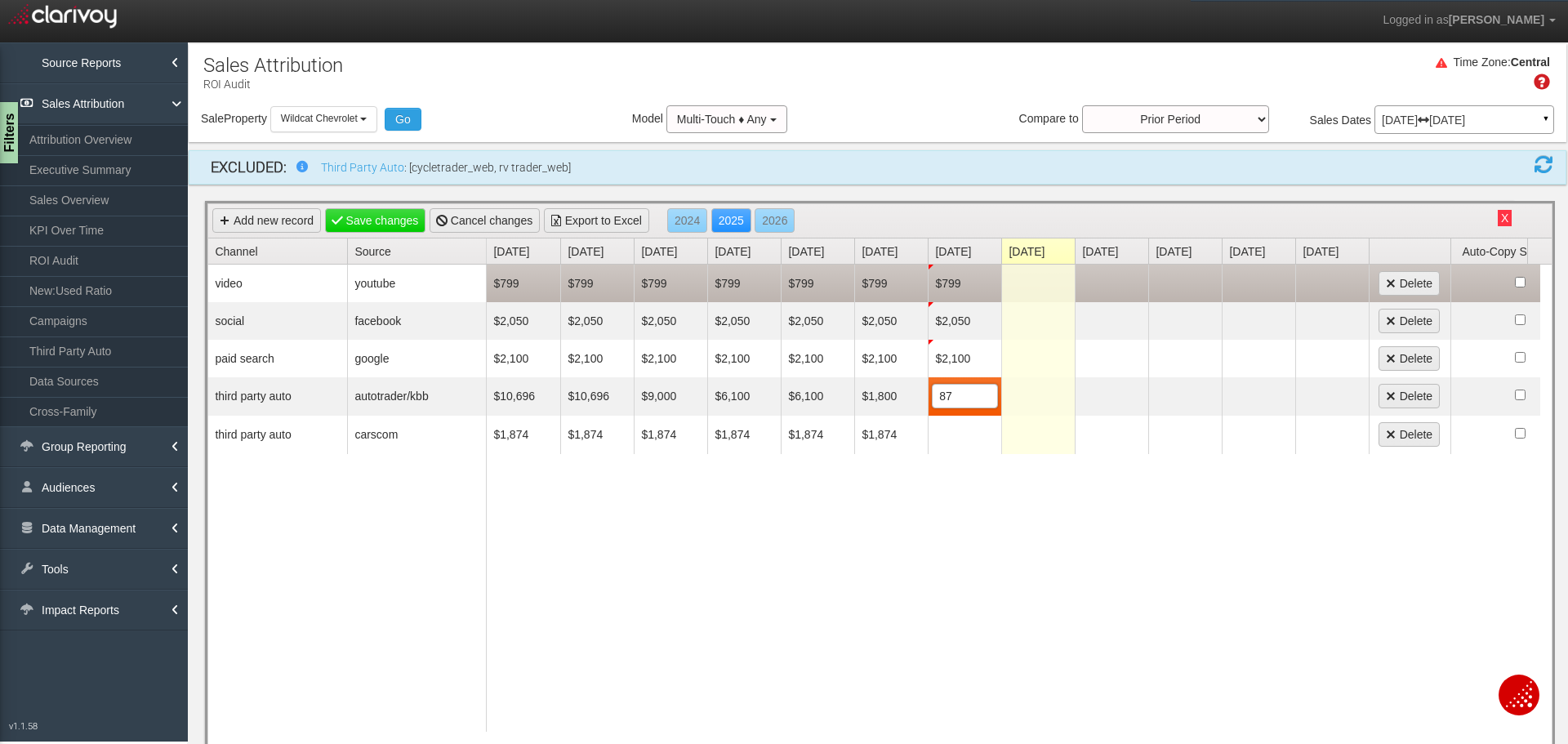
type input "8"
type input "1800"
type input "1874"
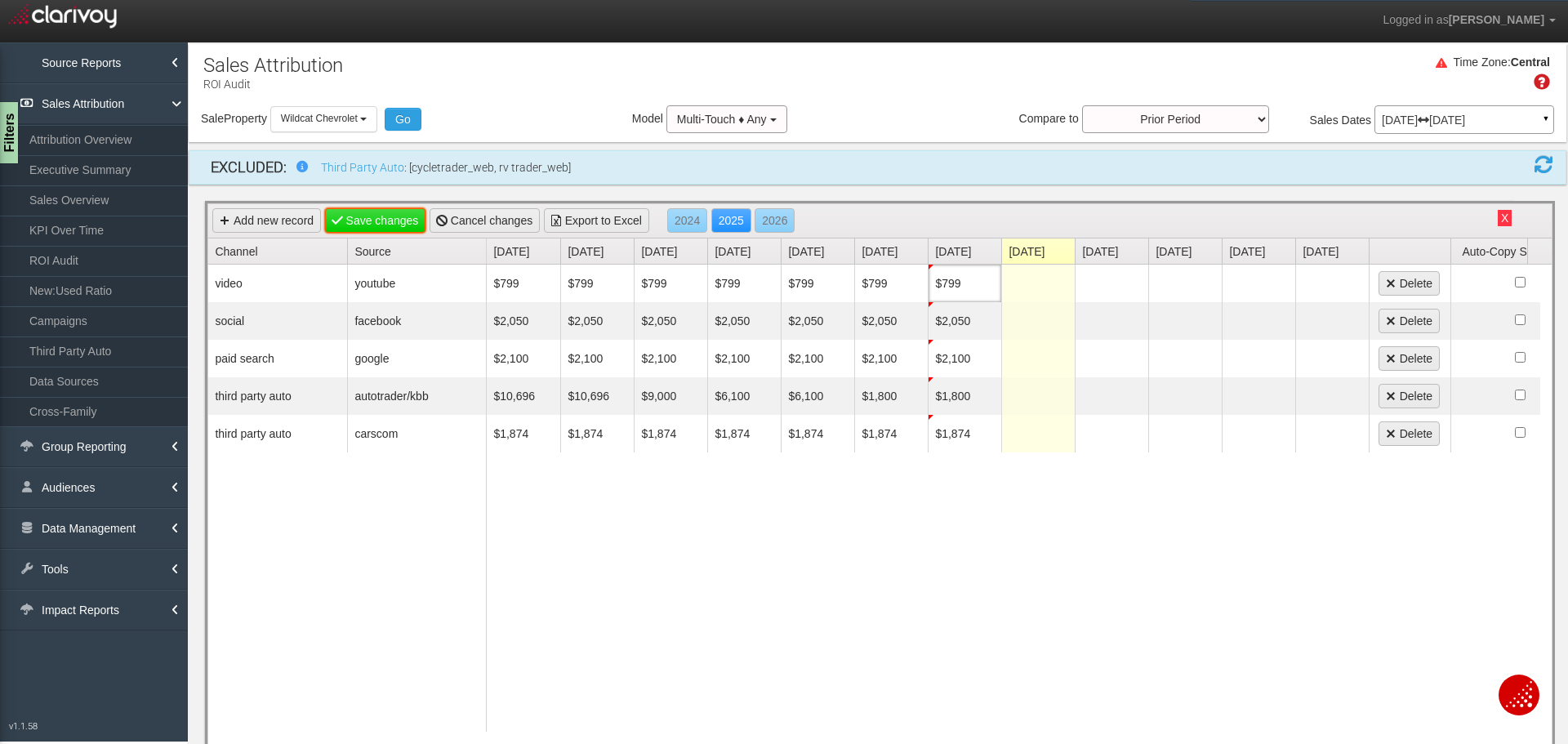
click at [369, 221] on link "Save changes" at bounding box center [375, 221] width 101 height 25
click at [1497, 222] on button "X" at bounding box center [1504, 218] width 13 height 16
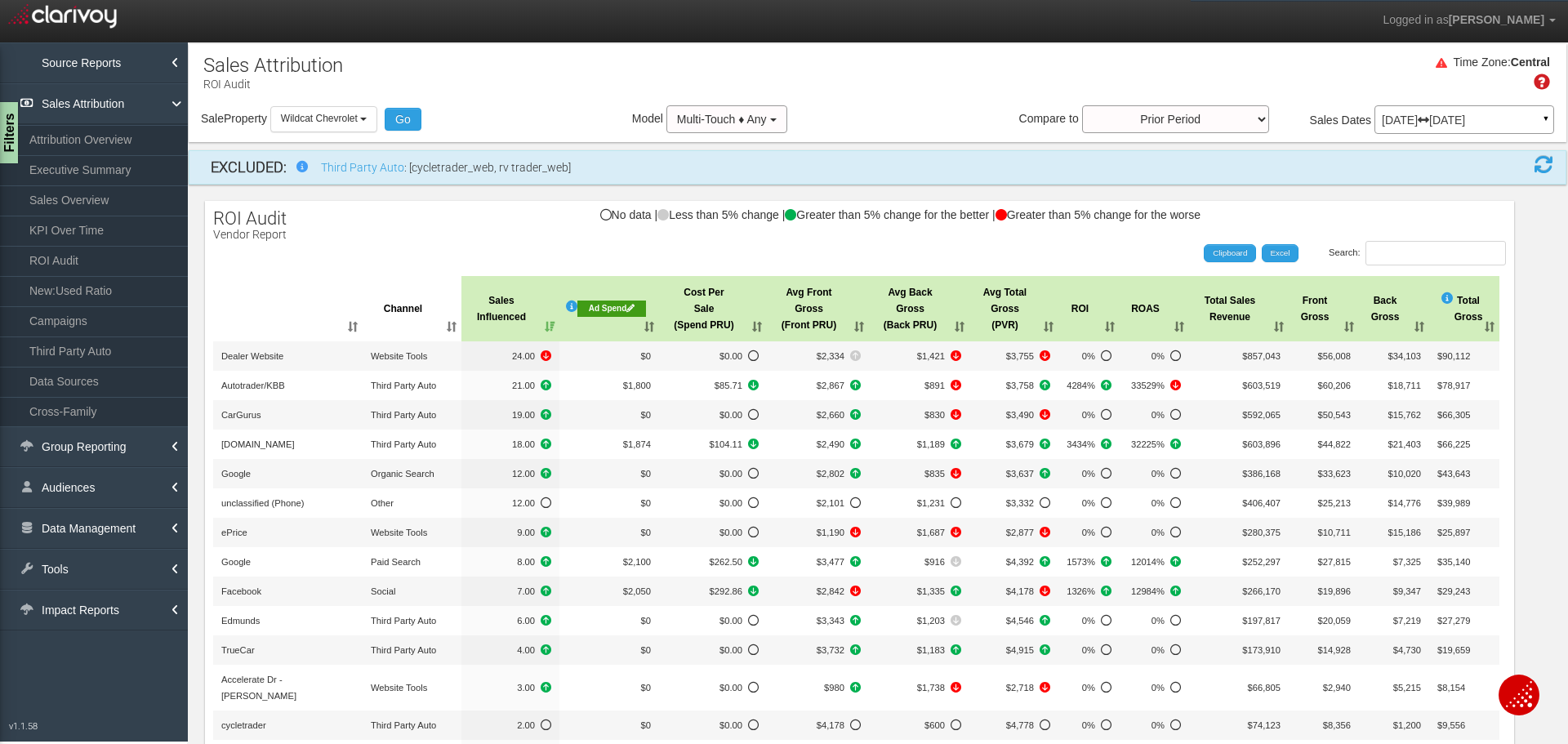
click at [648, 325] on th "Ad Spend" at bounding box center [609, 309] width 100 height 65
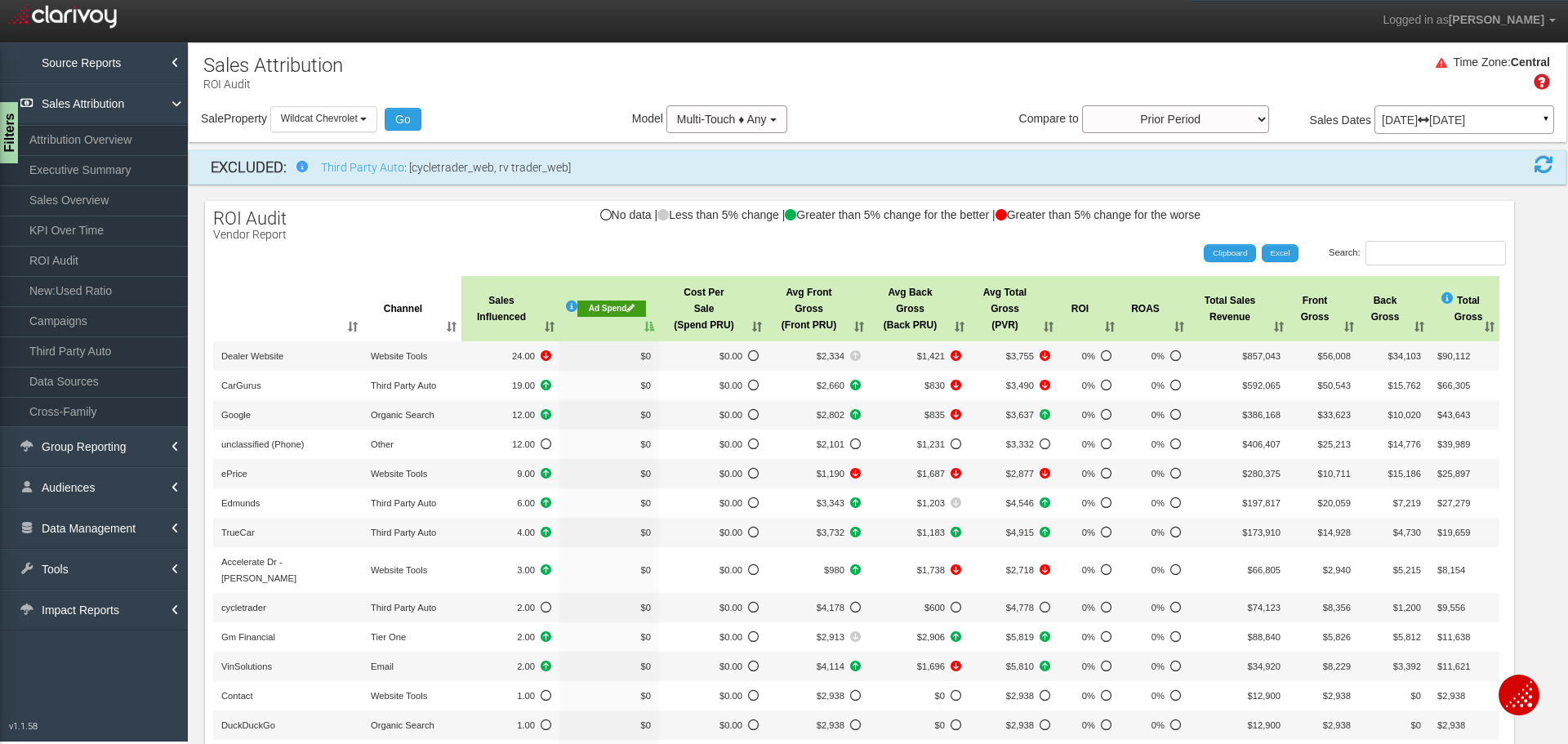
click at [648, 325] on th "Ad Spend" at bounding box center [609, 309] width 100 height 65
